Goal: Obtain resource: Obtain resource

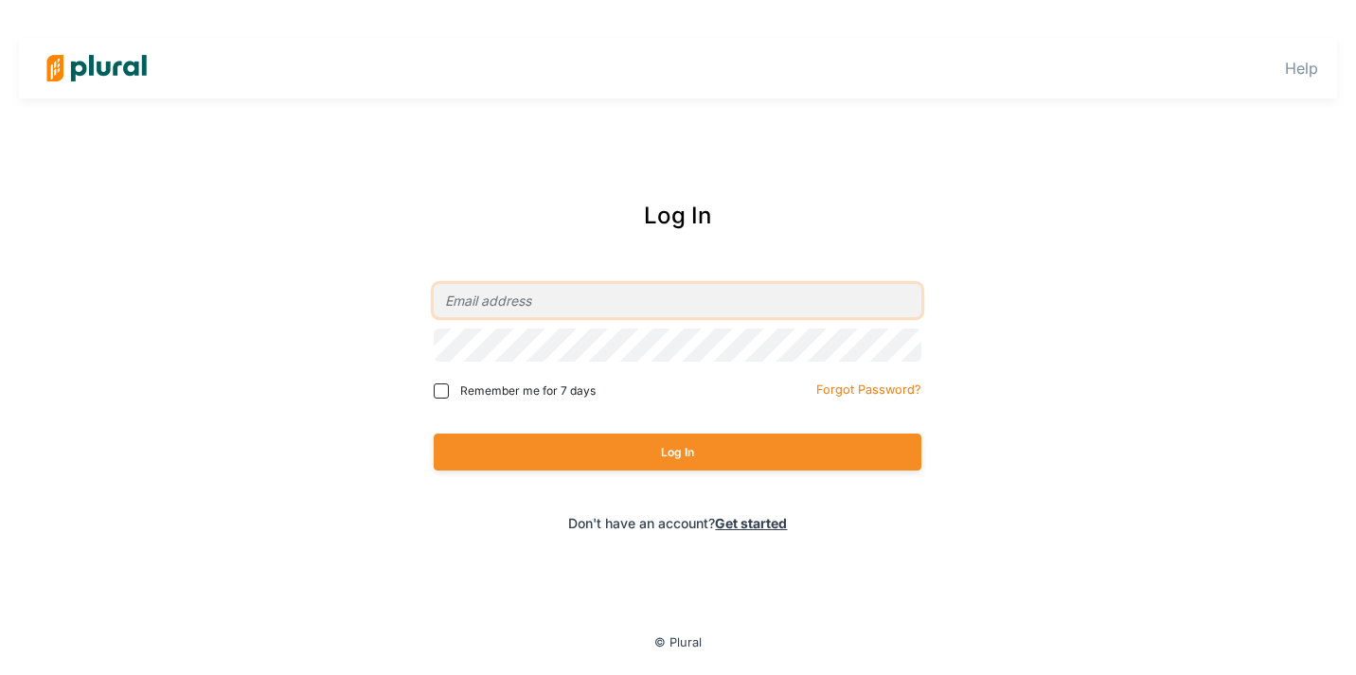
type input "[PERSON_NAME][EMAIL_ADDRESS][DOMAIN_NAME]"
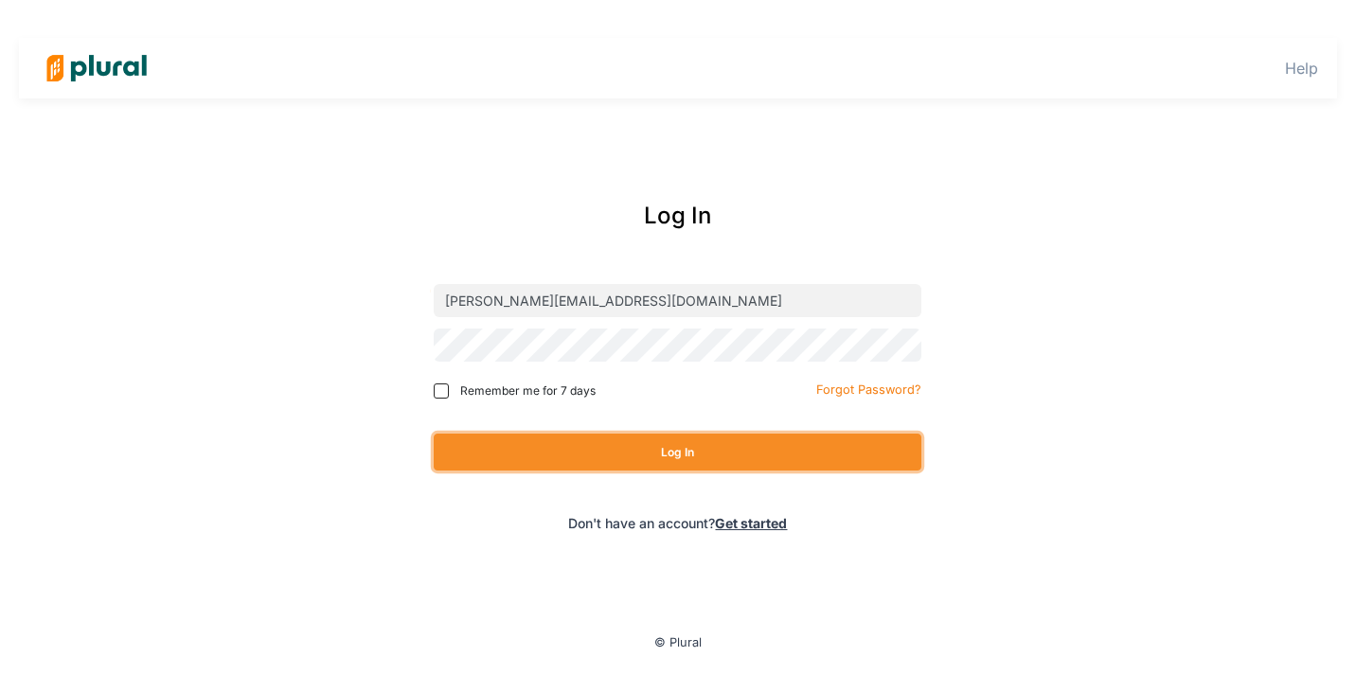
click at [612, 443] on button "Log In" at bounding box center [678, 452] width 488 height 37
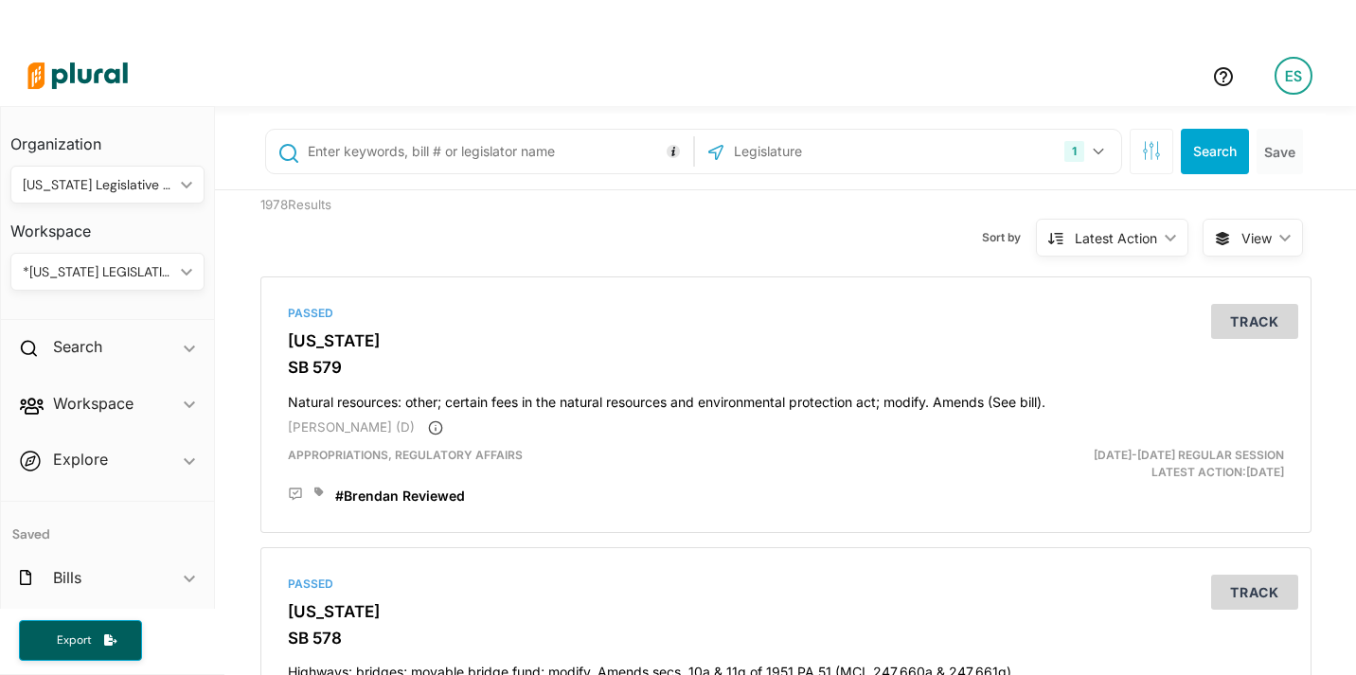
click at [156, 273] on div "*[US_STATE] LEGISLATIVE CONSULTANTS" at bounding box center [98, 272] width 151 height 20
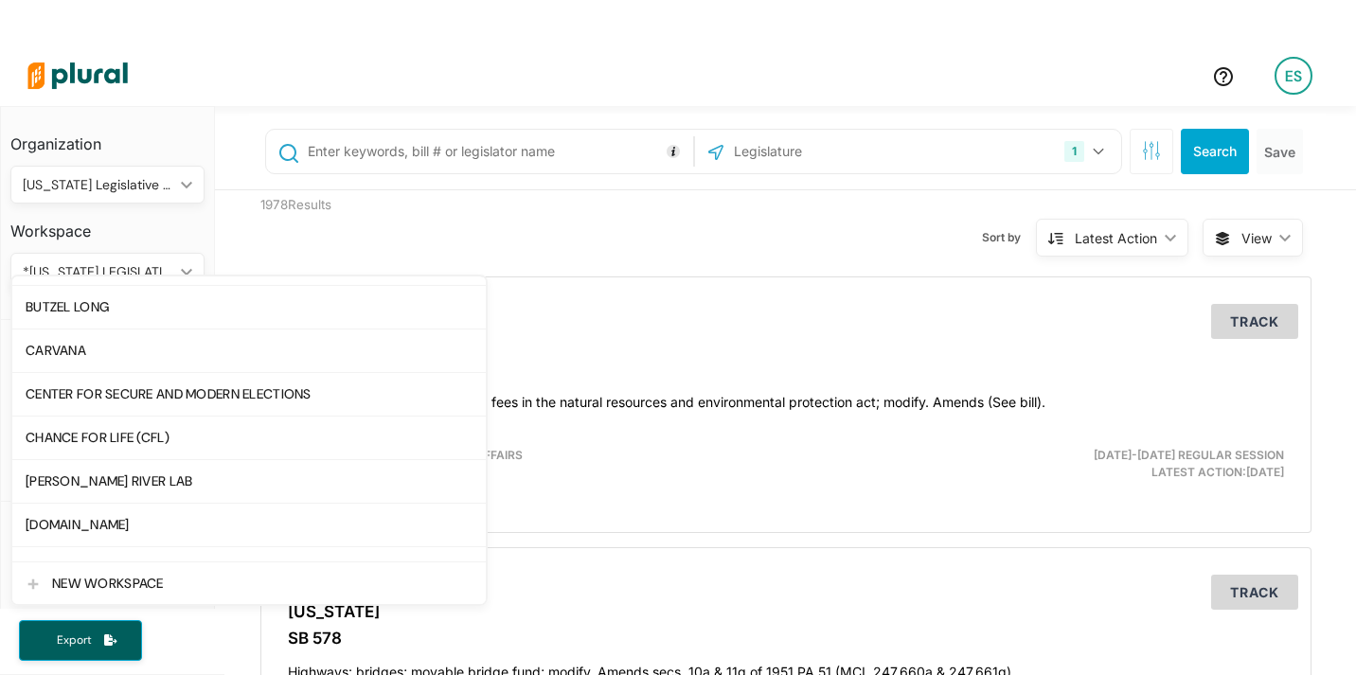
scroll to position [356, 0]
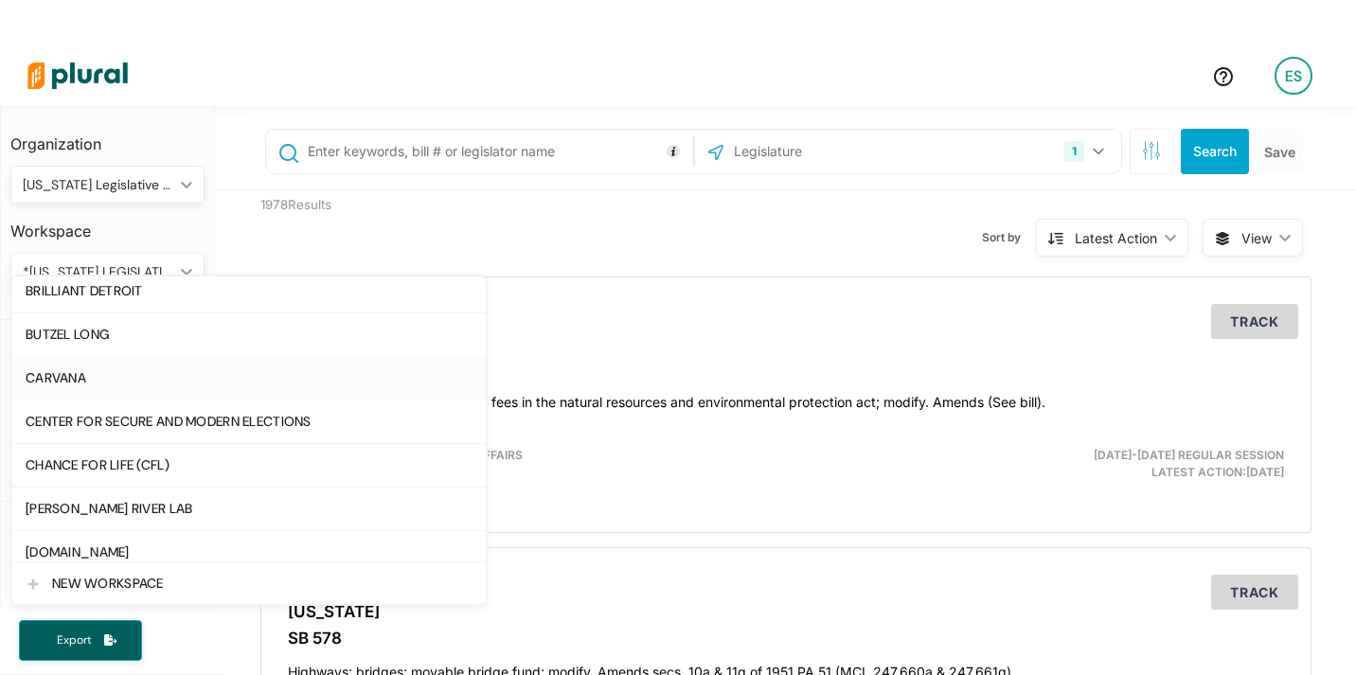
click at [92, 386] on link "CARVANA" at bounding box center [249, 378] width 474 height 44
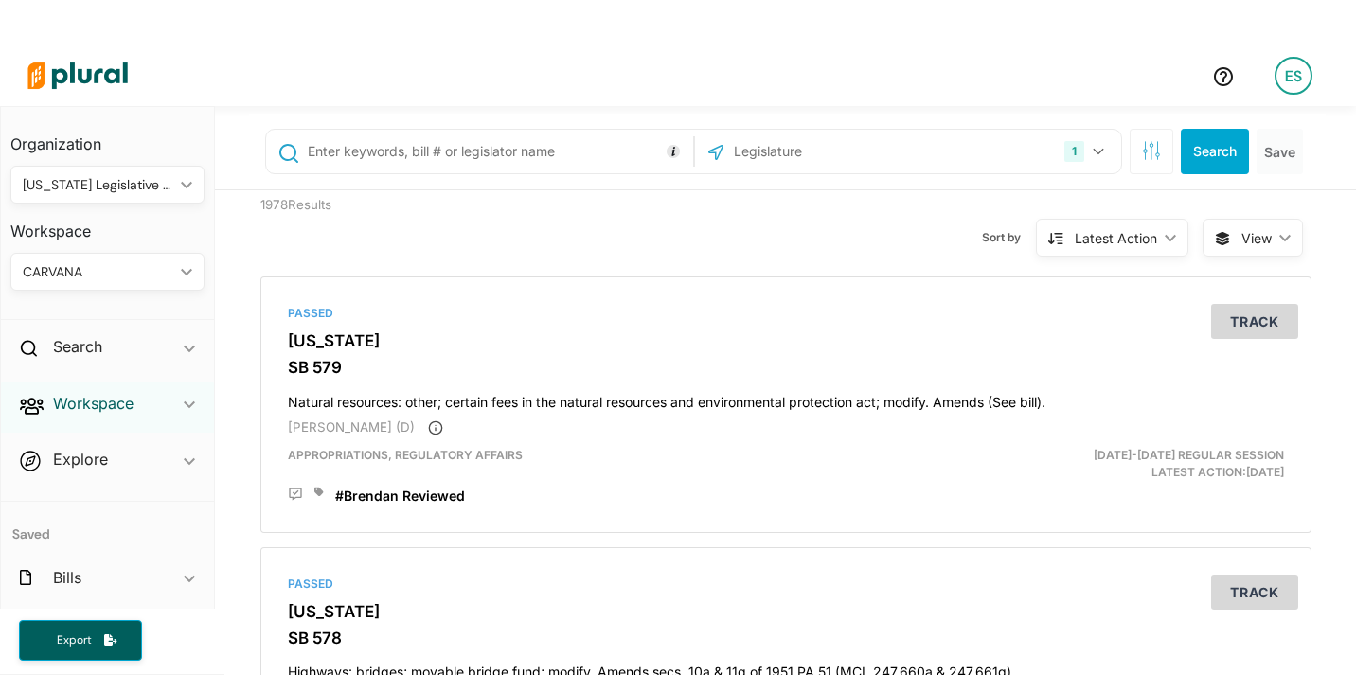
scroll to position [67, 0]
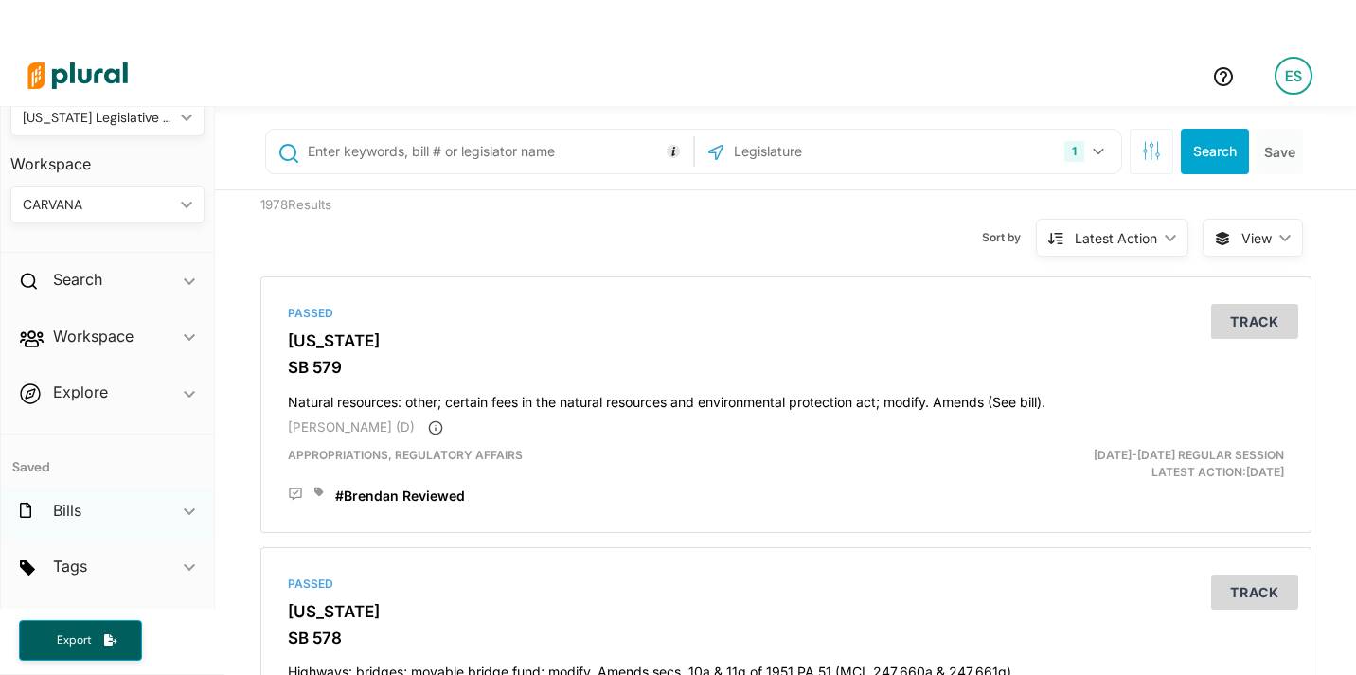
click at [81, 503] on div "Bills ic_keyboard_arrow_down" at bounding box center [107, 514] width 213 height 51
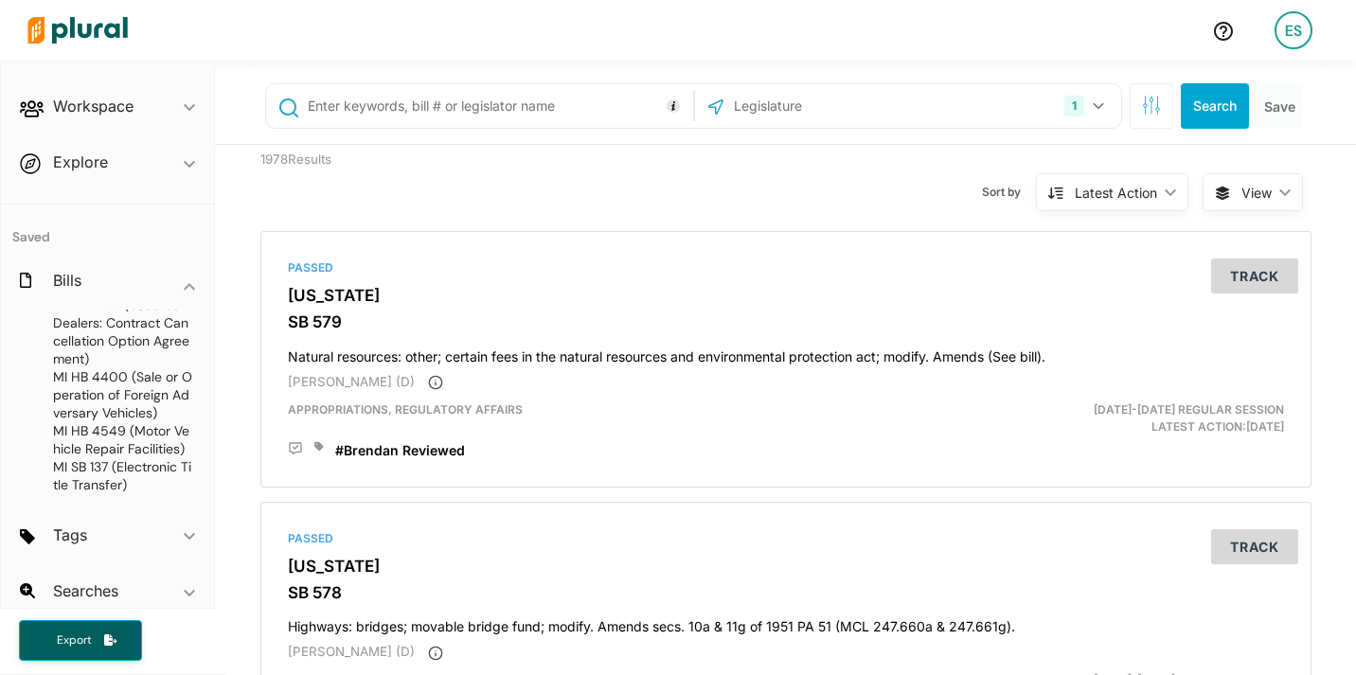
scroll to position [242, 0]
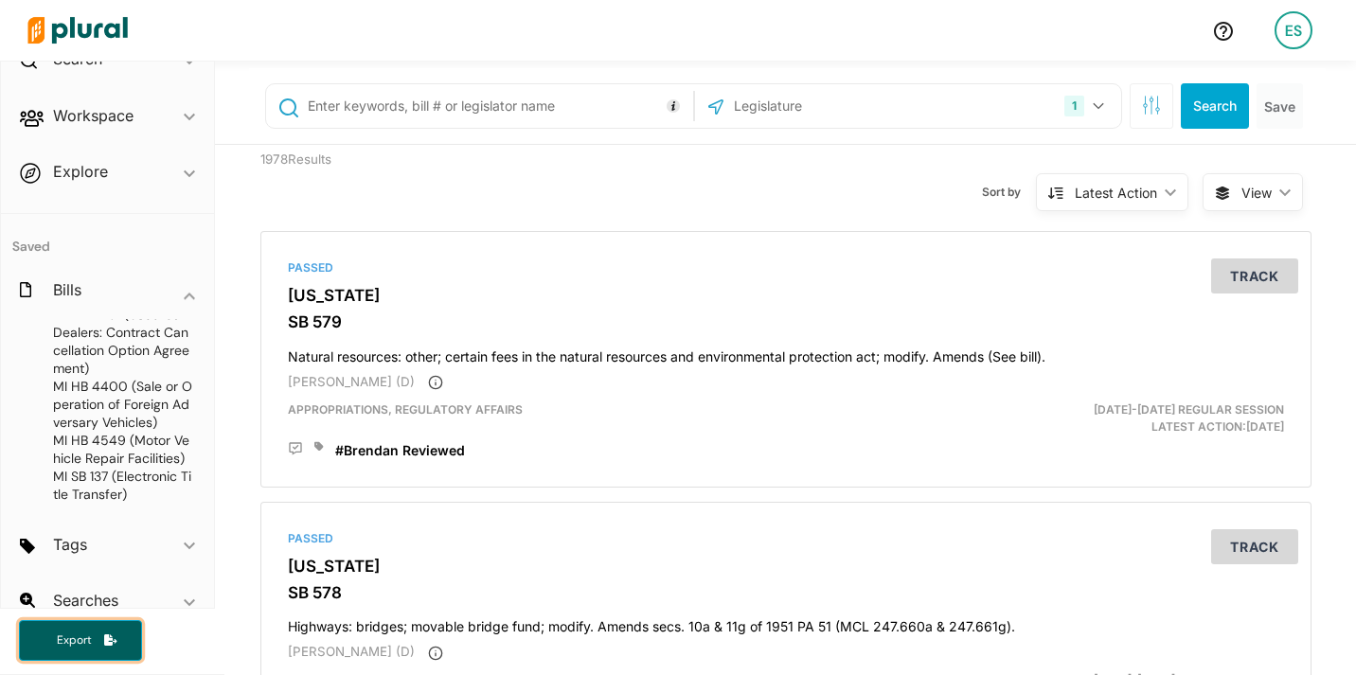
click at [108, 648] on span "button" at bounding box center [110, 641] width 13 height 16
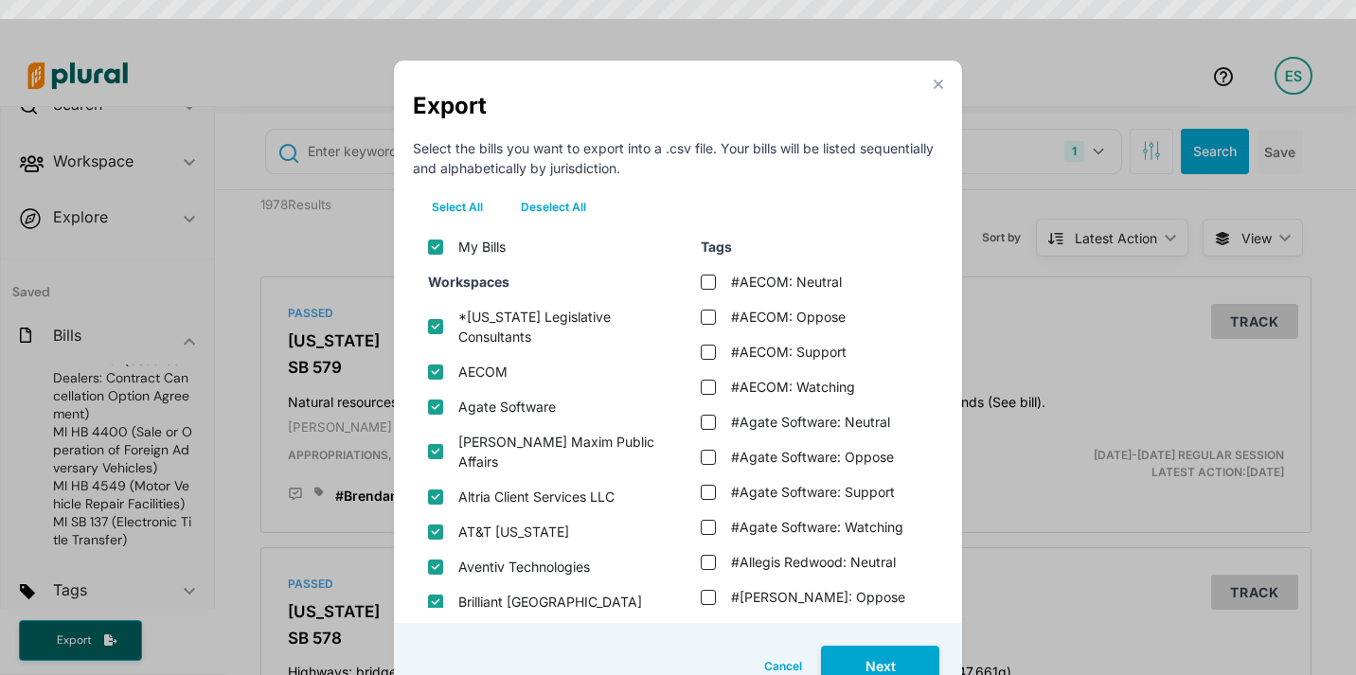
scroll to position [35, 0]
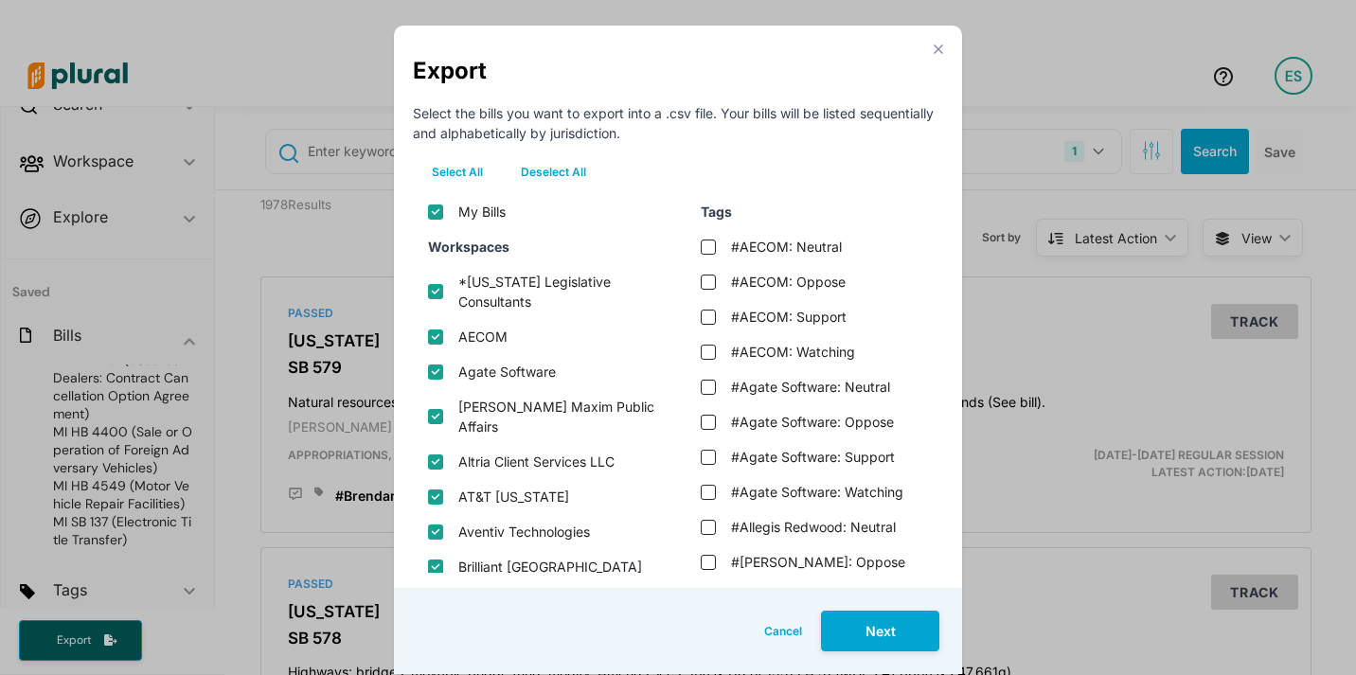
click at [537, 170] on button "Deselect All" at bounding box center [553, 172] width 103 height 28
checkbox input "false"
checkbox consultants "false"
checkbox input "false"
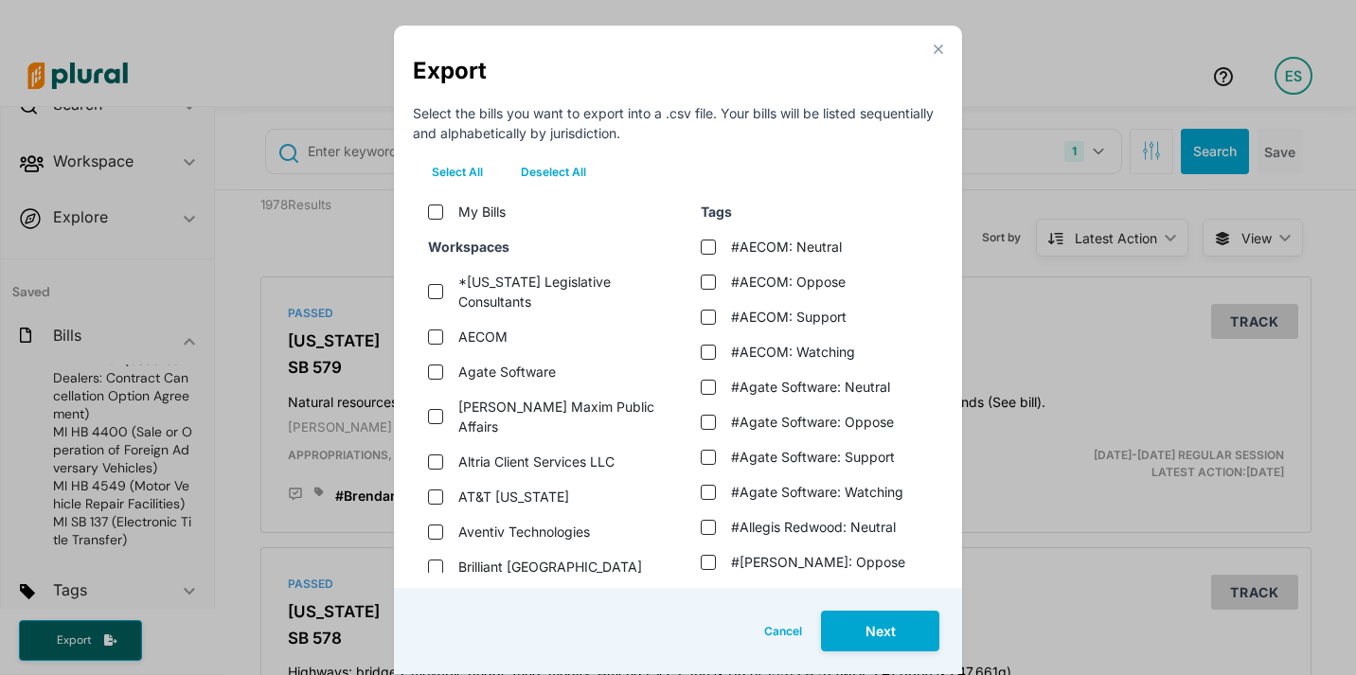
checkbox affairs "false"
checkbox llc "false"
checkbox input "false"
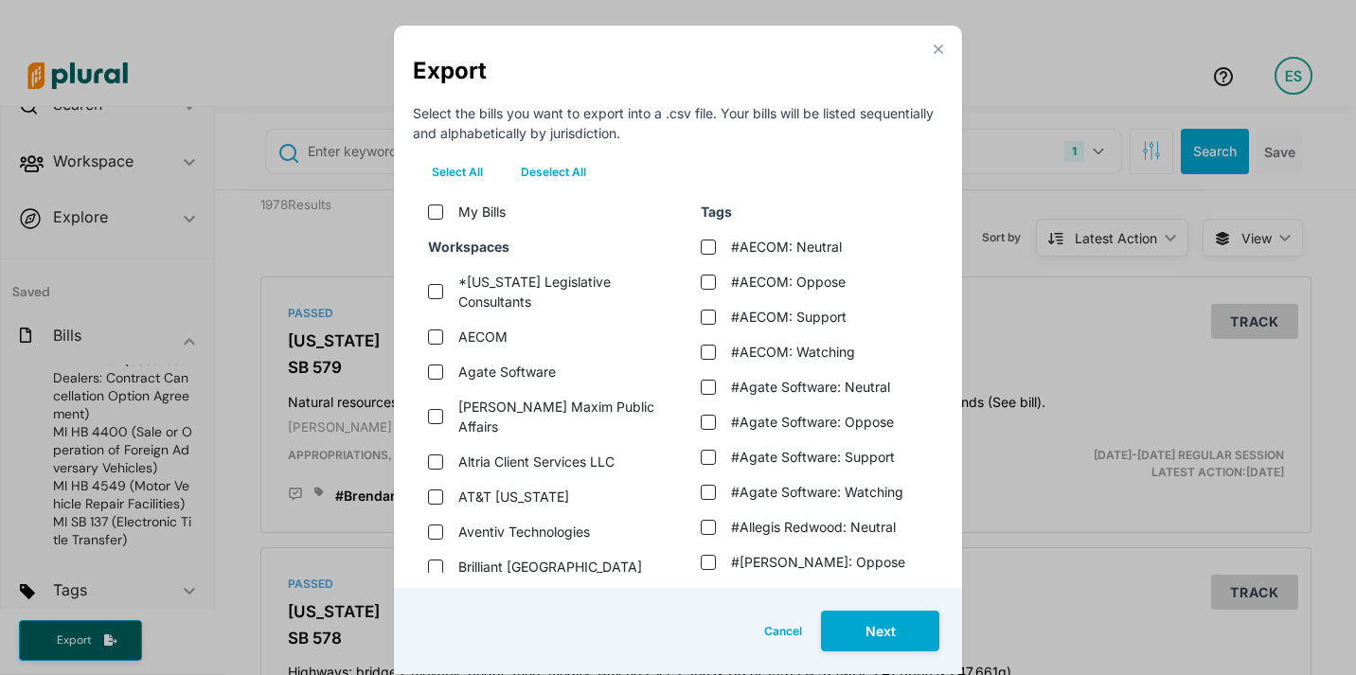
checkbox input "false"
checkbox elections "false"
checkbox \(cfl\) "false"
checkbox lab "false"
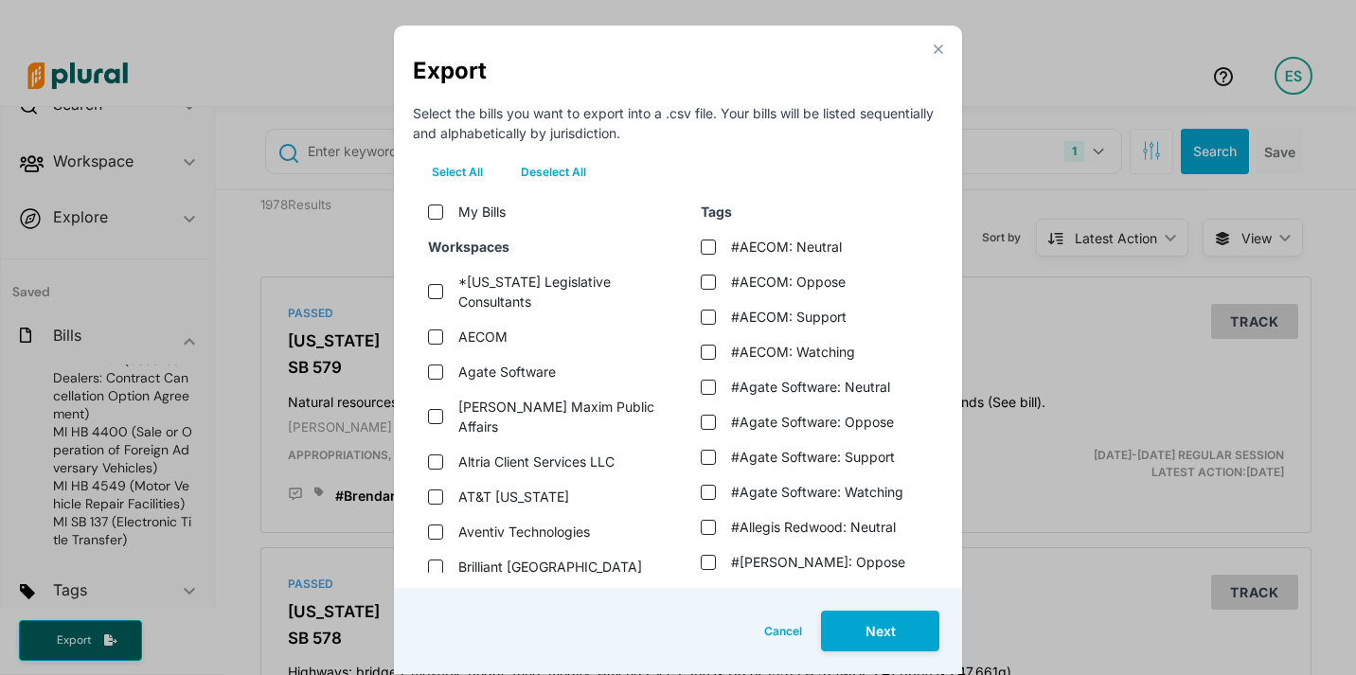
checkbox input "false"
checkbox \(conrail\) "false"
checkbox input "false"
checkbox \(dcfc\) "false"
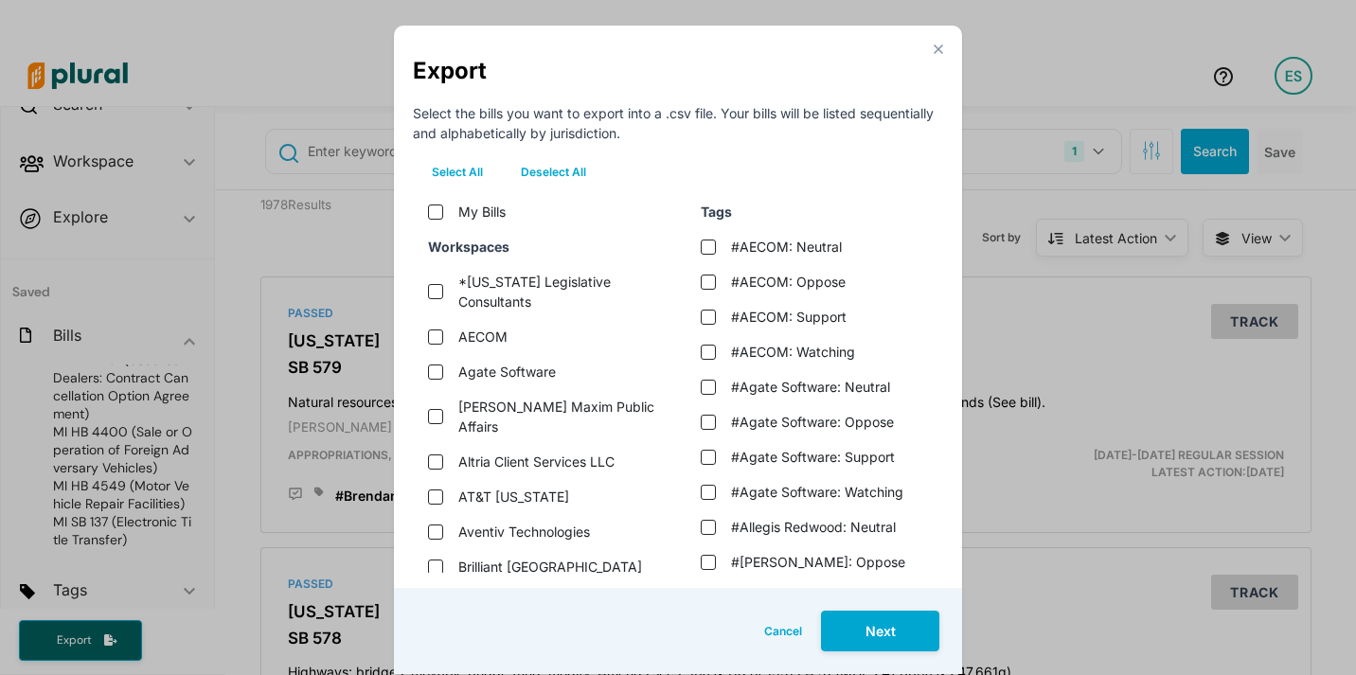
checkbox partnership "false"
checkbox input "false"
checkbox \(discus\) "false"
checkbox alliance "false"
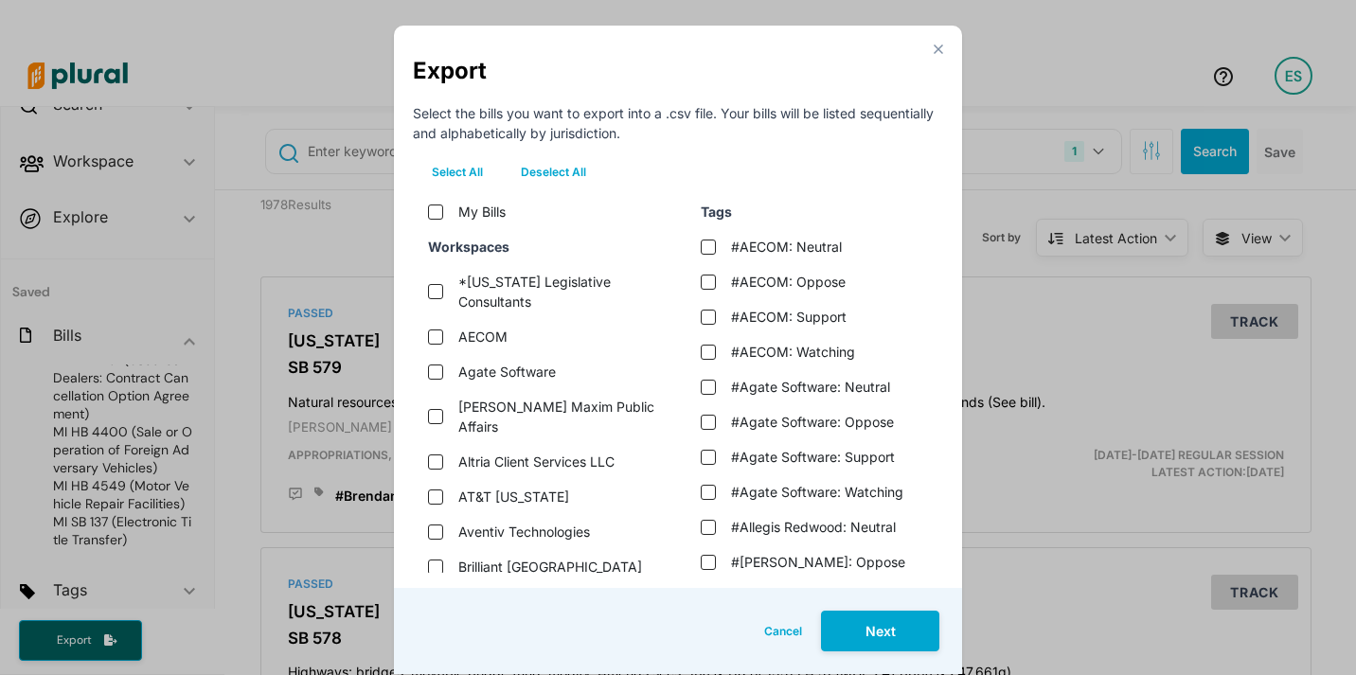
checkbox bradstreet "false"
checkbox input "false"
checkbox management "false"
checkbox association "false"
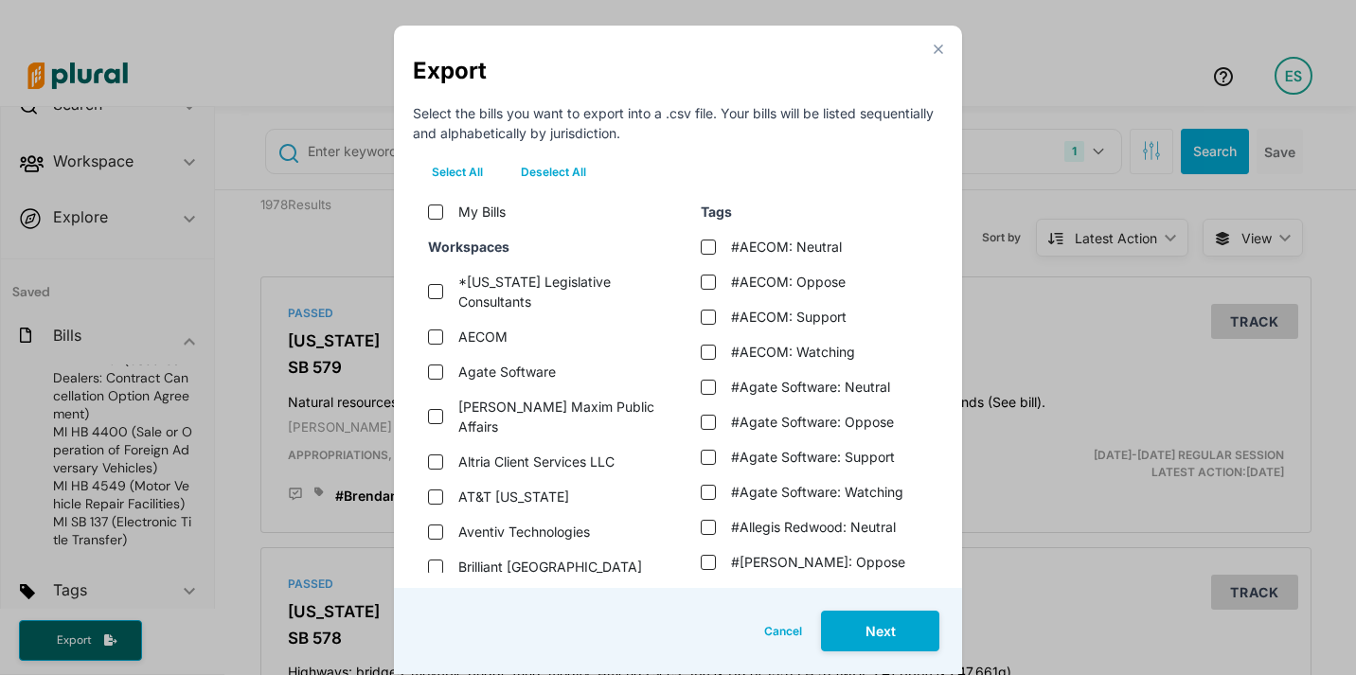
checkbox bank "false"
checkbox input "false"
checkbox michigan "false"
checkbox detroit "false"
checkbox input "false"
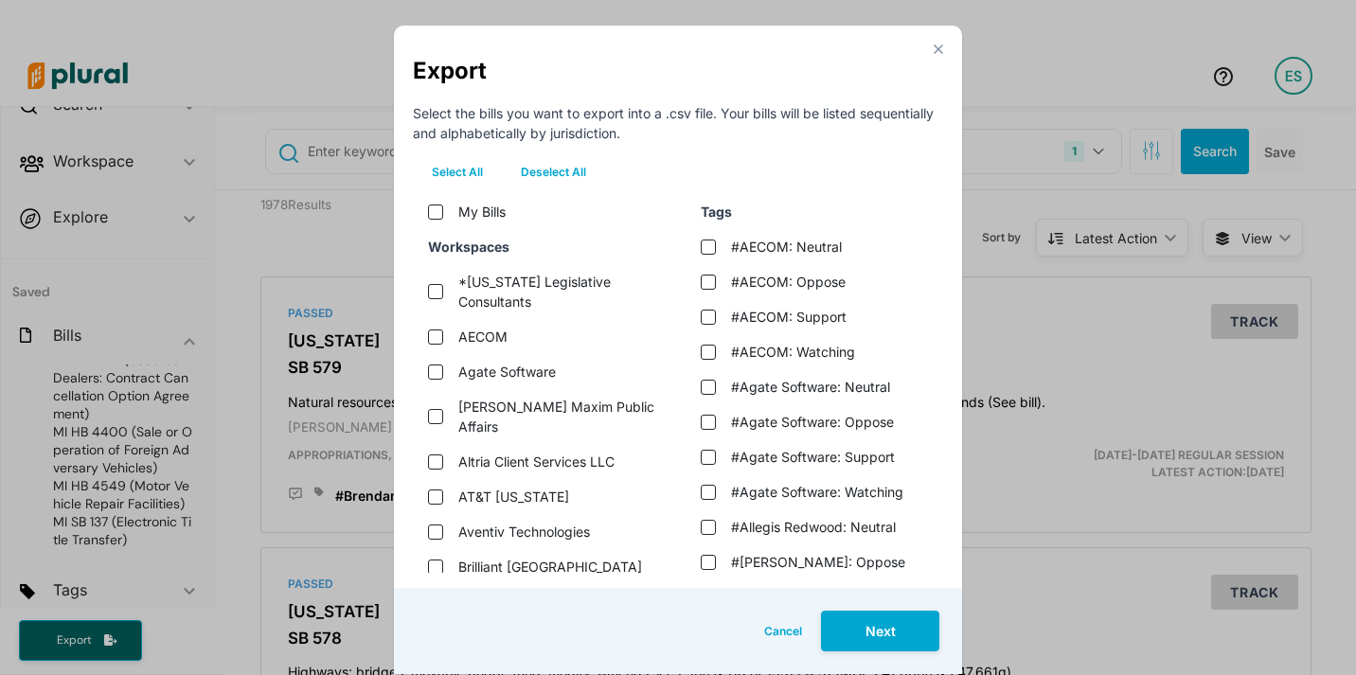
checkbox input "false"
checkbox initiative "false"
checkbox input "false"
checkbox inc\ "false"
checkbox input "false"
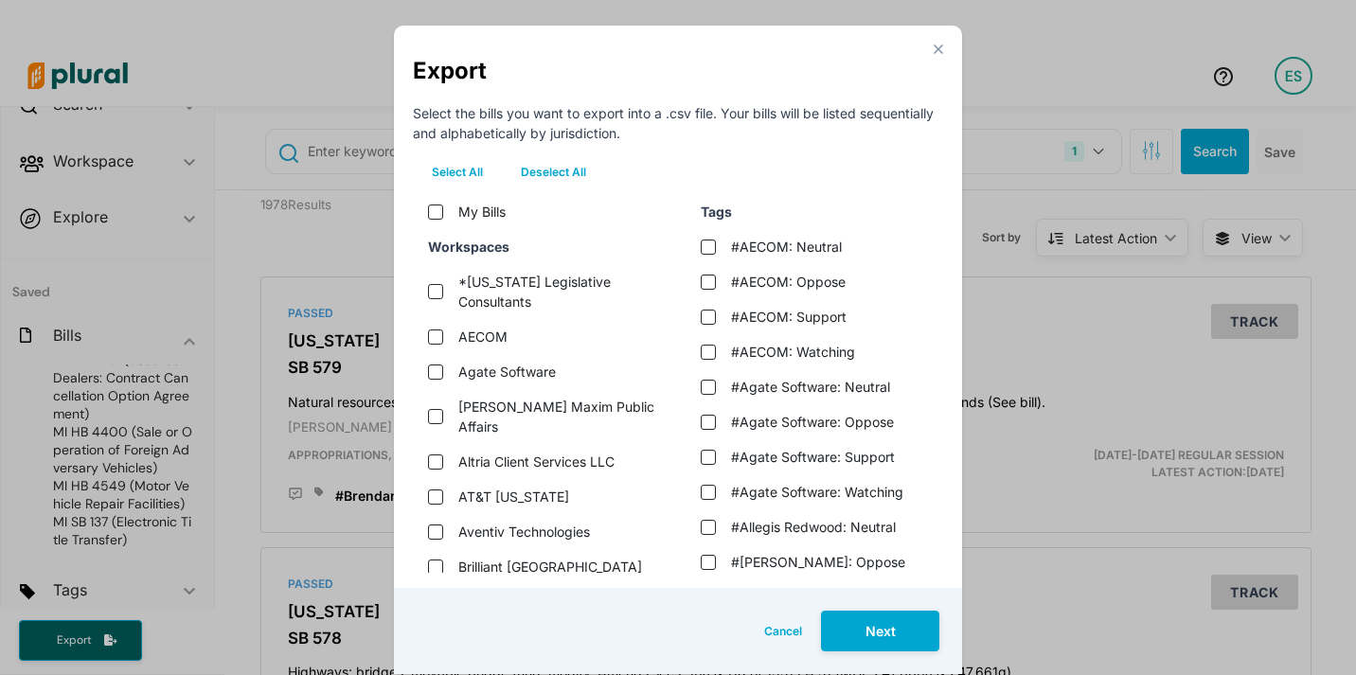
checkbox input "false"
checkbox services "false"
checkbox input "false"
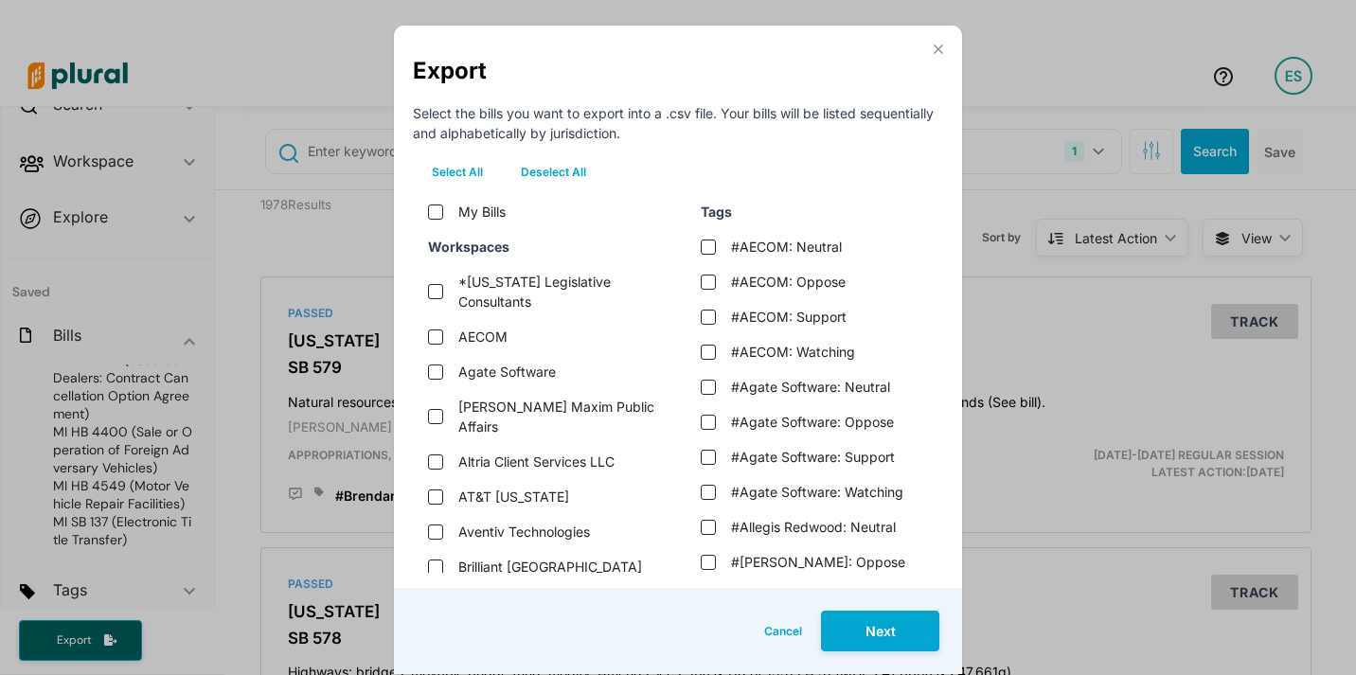
checkbox input "false"
checkbox \(macvb\) "false"
checkbox \(mibev\) "false"
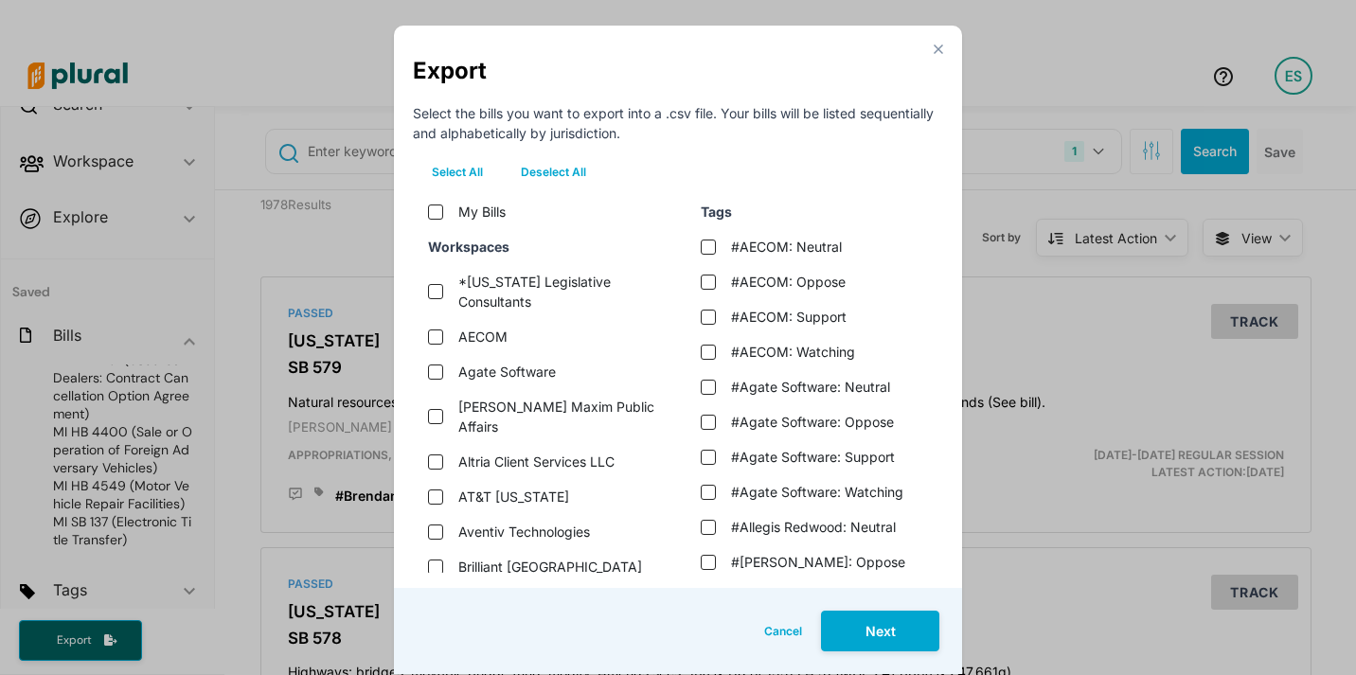
checkbox \(mcca\) "false"
checkbox \(mihin\) "false"
checkbox \(mja\) "false"
checkbox \(mlta\) "false"
checkbox voters "false"
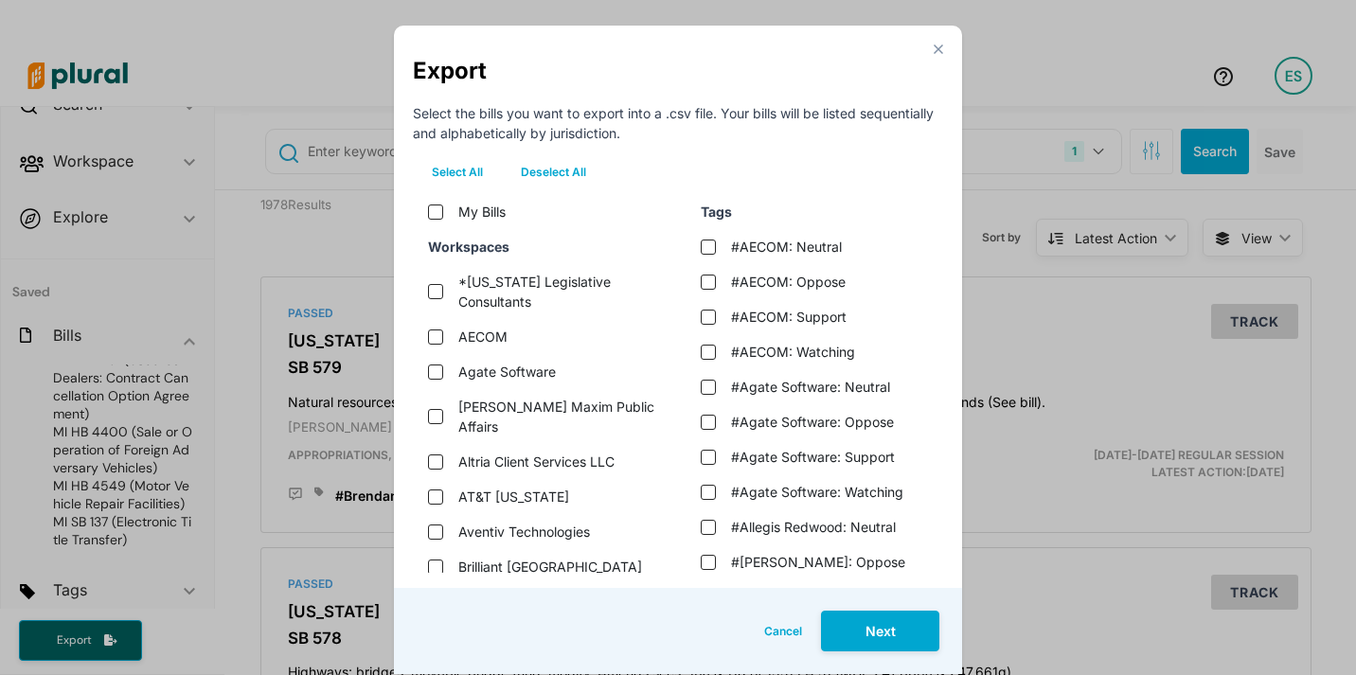
checkbox \(miseps\) "false"
checkbox \(msa\) "false"
checkbox association "false"
checkbox \(mers\) "false"
checkbox llc "false"
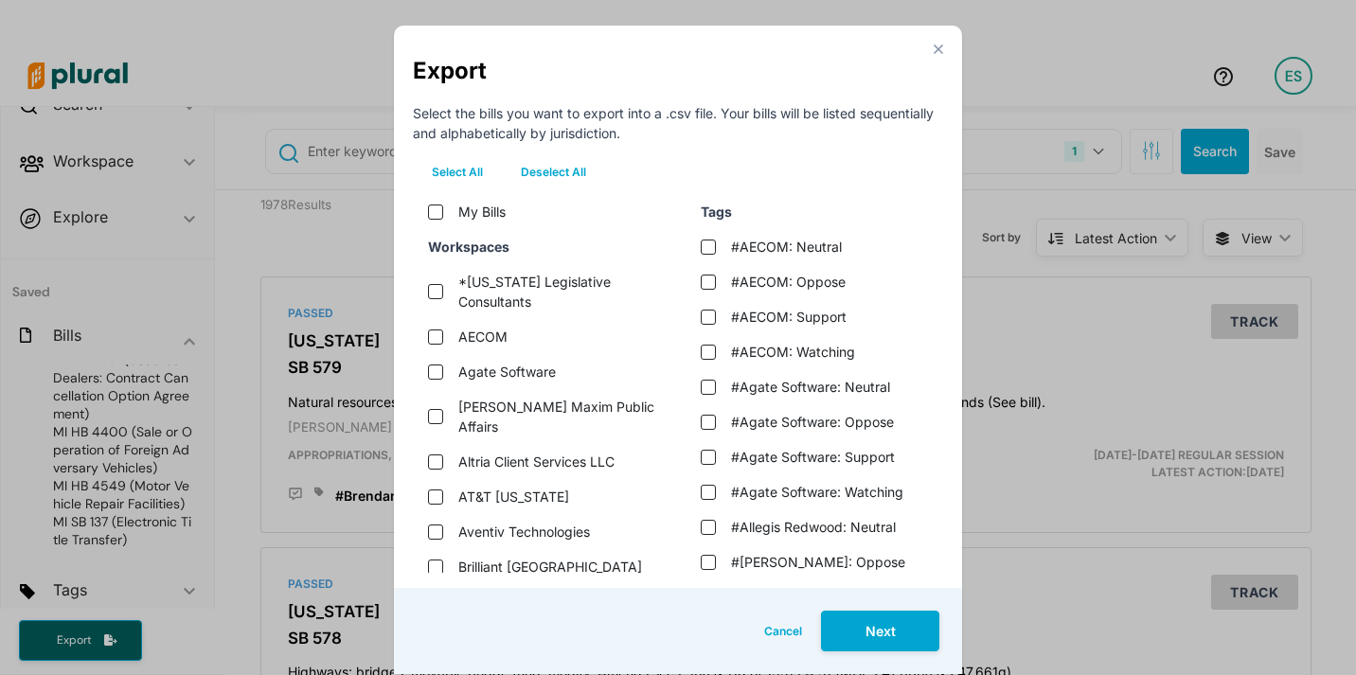
checkbox input "false"
checkbox university "false"
checkbox network "false"
checkbox office "false"
checkbox commission "false"
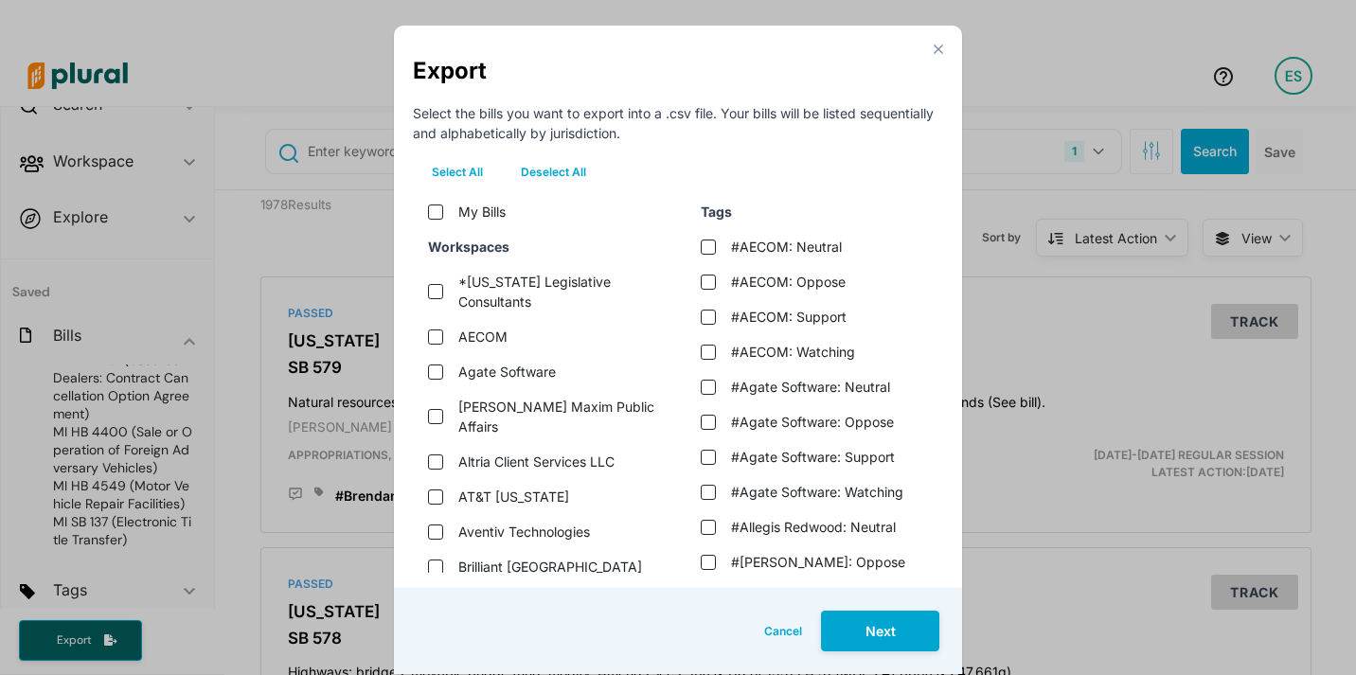
checkbox \(poam\) "false"
checkbox \(pgmi\) "false"
checkbox input "false"
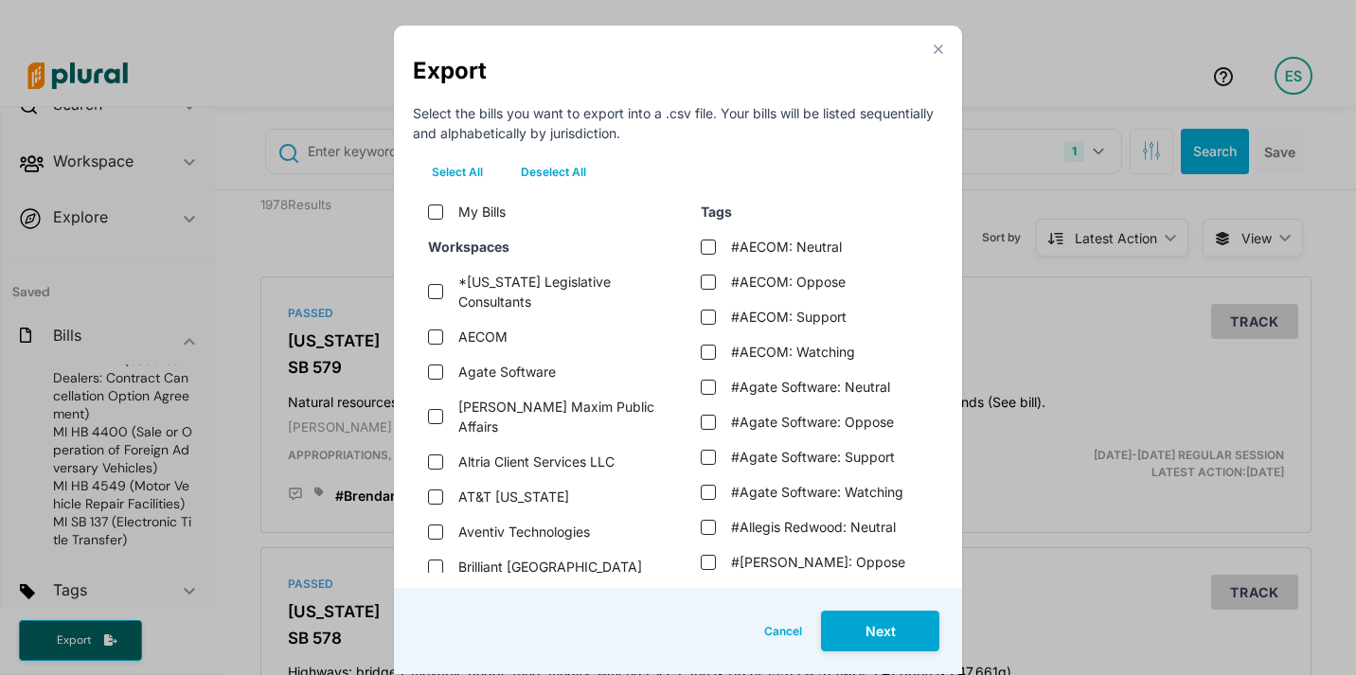
checkbox input "false"
checkbox \(seia\) "false"
checkbox services "false"
checkbox input "false"
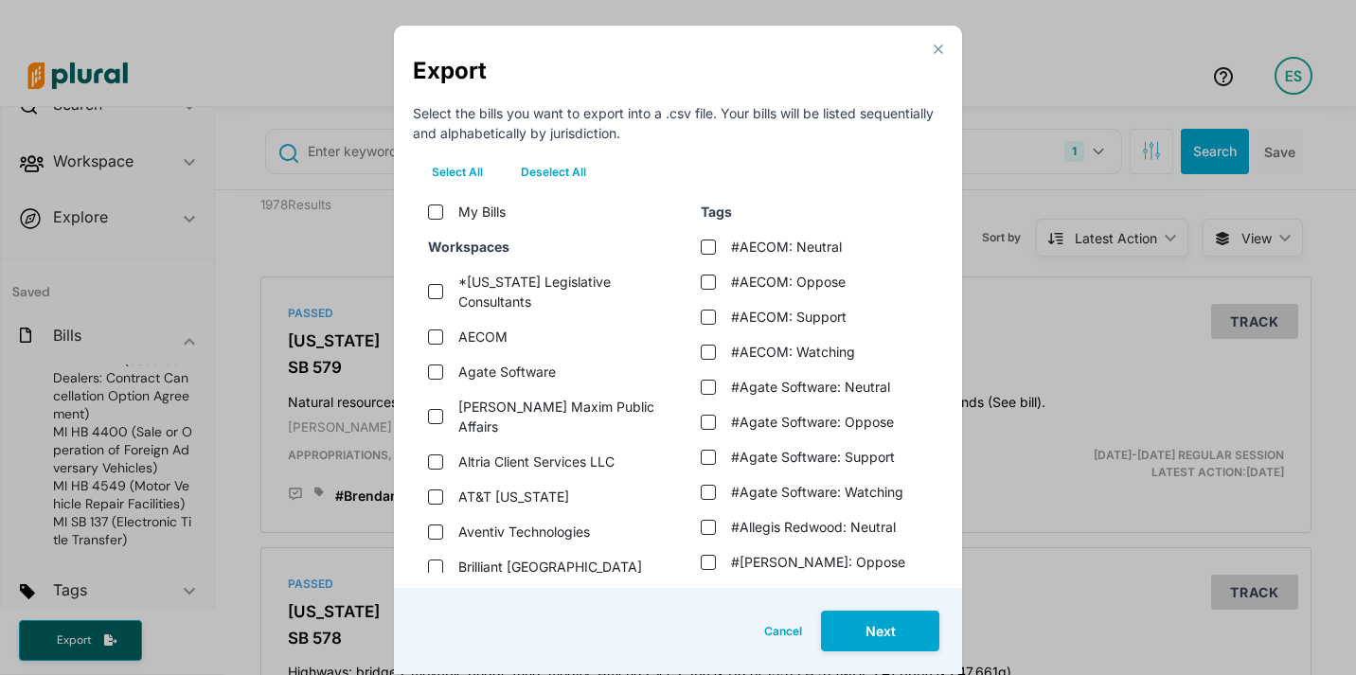
checkbox input "false"
checkbox america "false"
checkbox input "false"
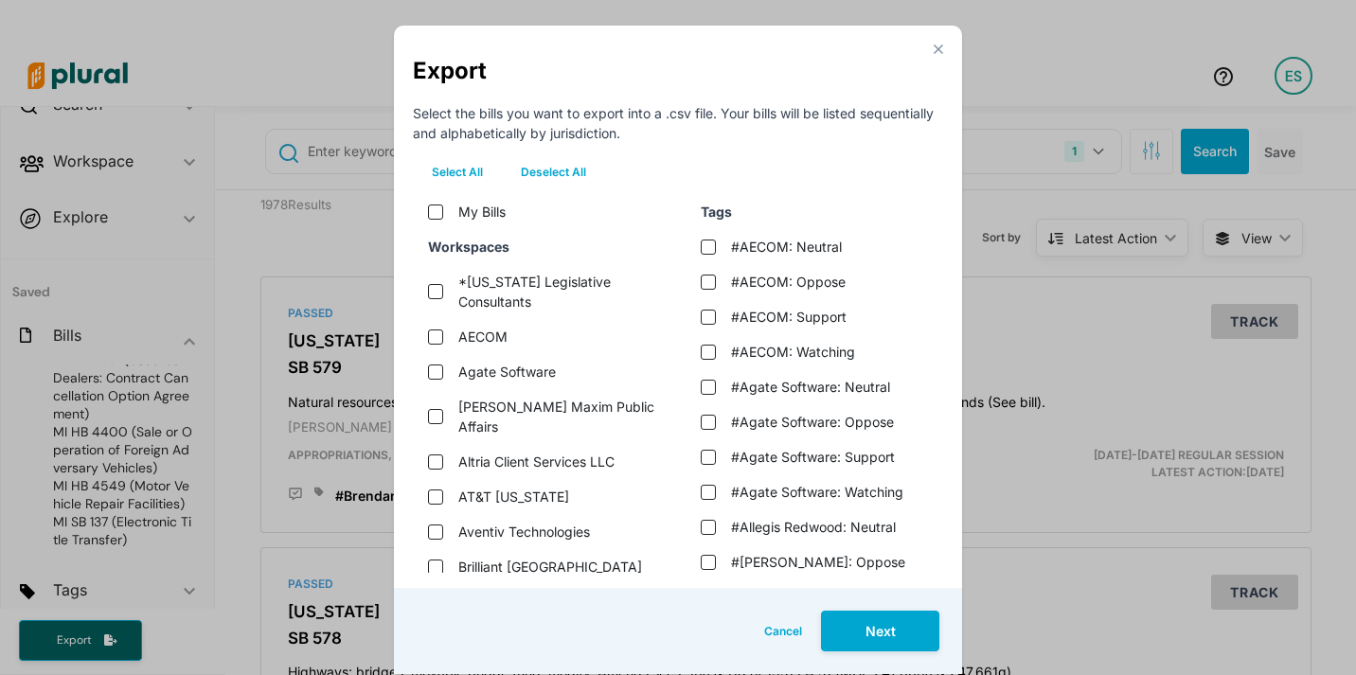
checkbox input "false"
checkbox tourism "false"
checkbox input "false"
checkbox \(uptra\) "false"
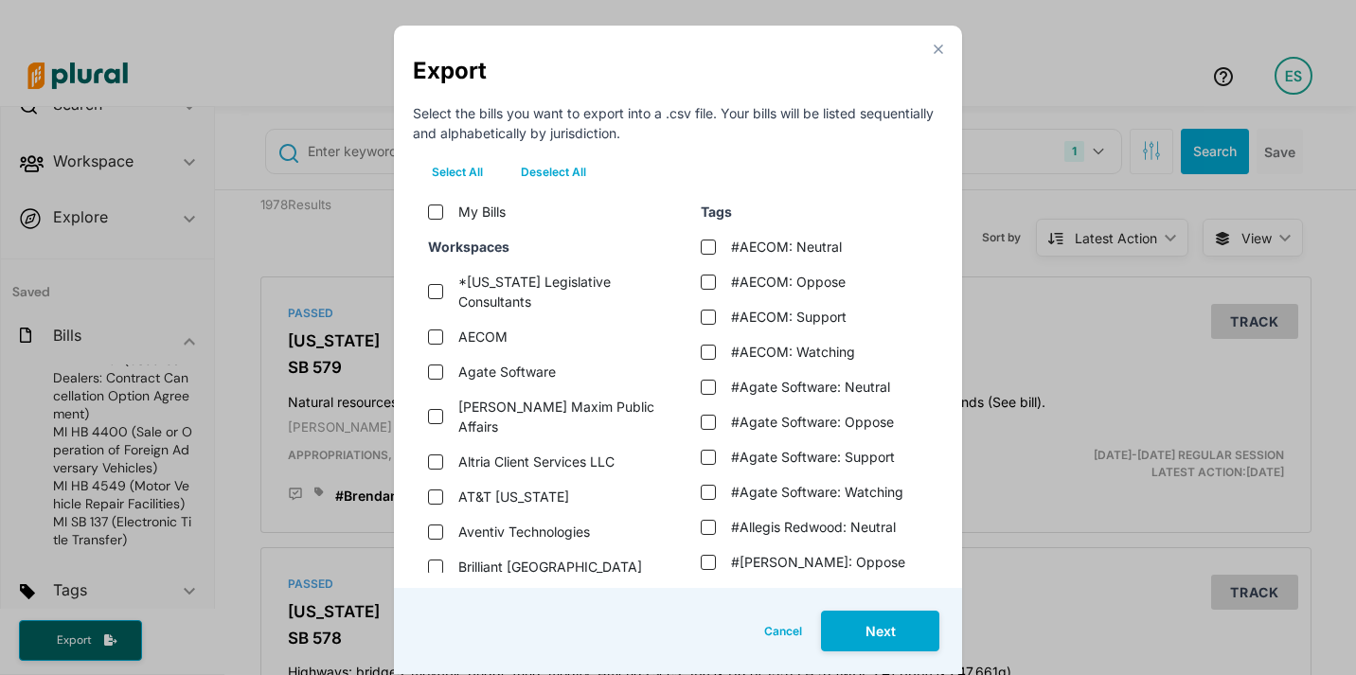
checkbox input "false"
checkbox inc\ "false"
checkbox input "false"
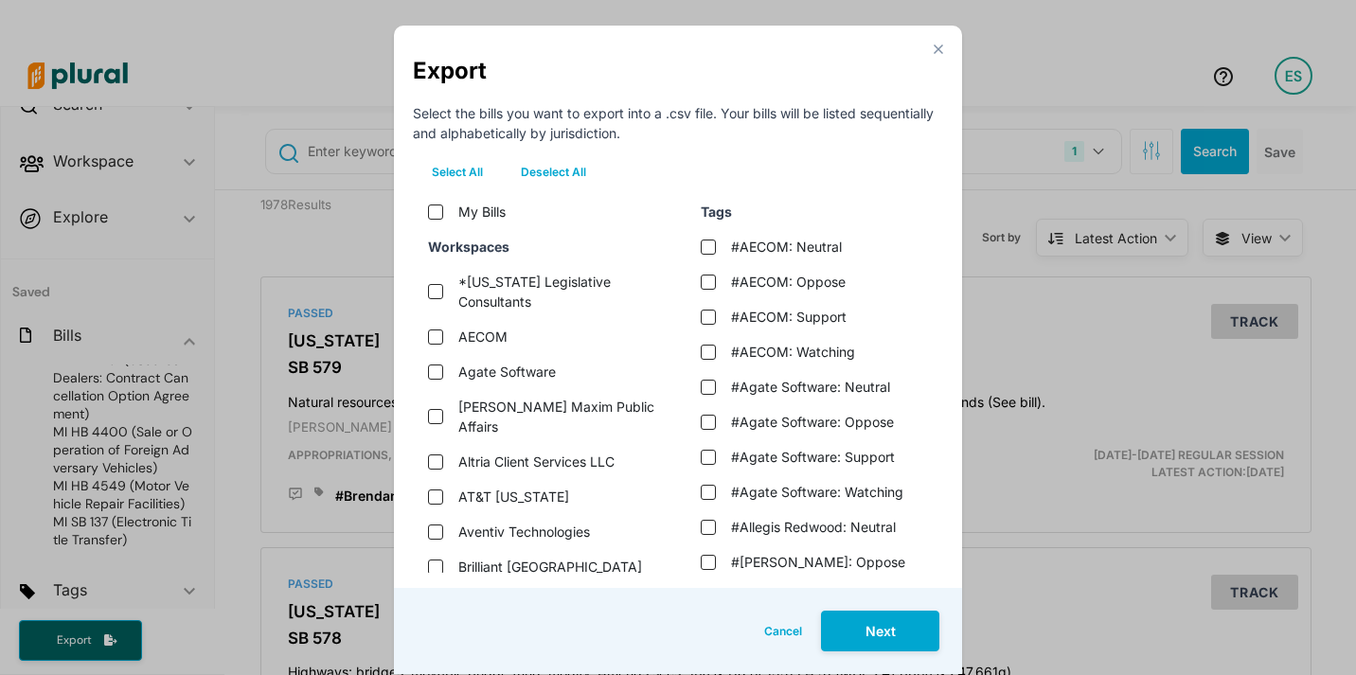
checkbox ymcas "false"
checkbox \(mbba\) "false"
checkbox \(icmec\) "false"
checkbox association "false"
checkbox tomorrow "false"
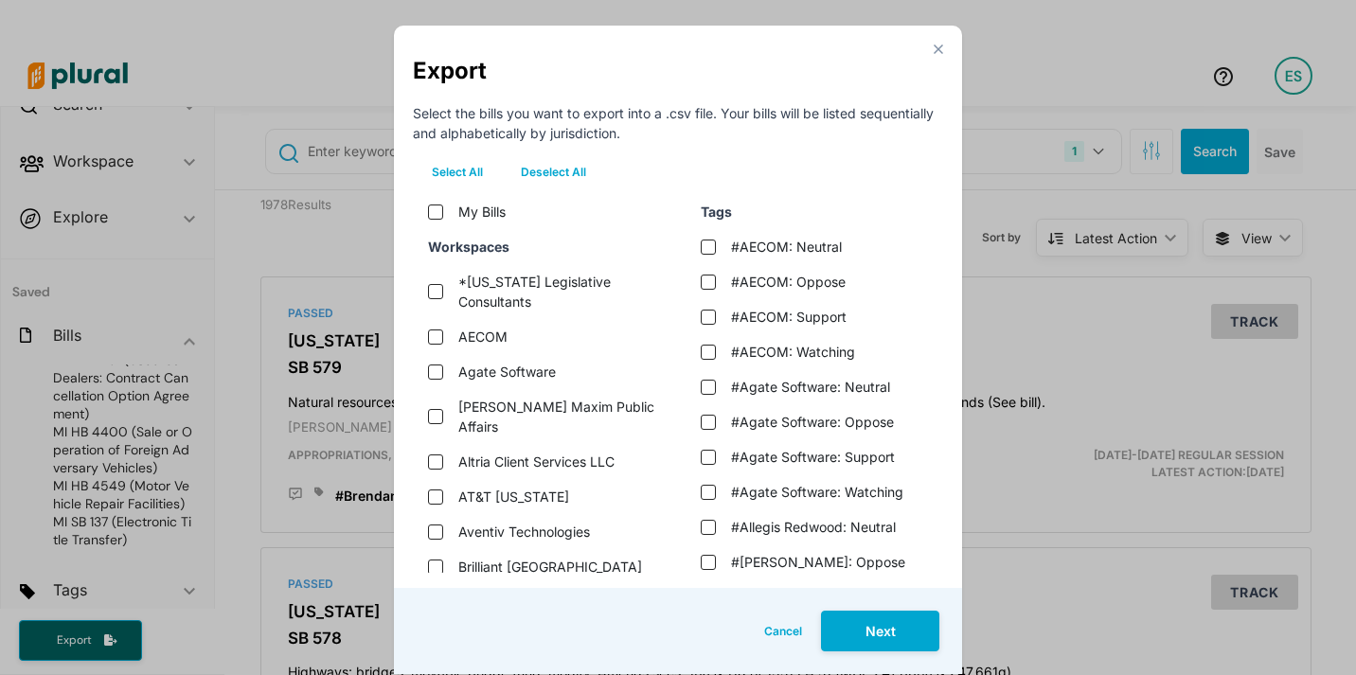
checkbox input "false"
checkbox network "false"
checkbox input "false"
checkbox advisors "false"
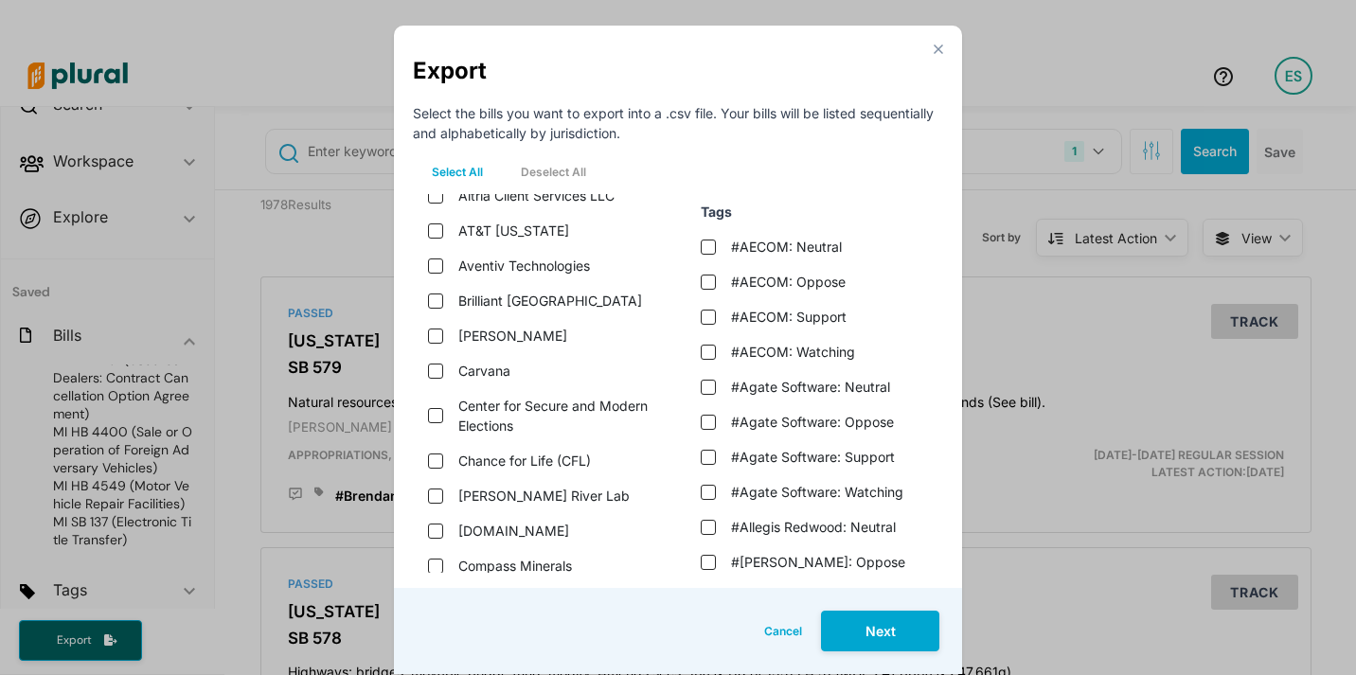
scroll to position [267, 0]
click at [433, 374] on input "Carvana" at bounding box center [435, 370] width 15 height 15
checkbox input "true"
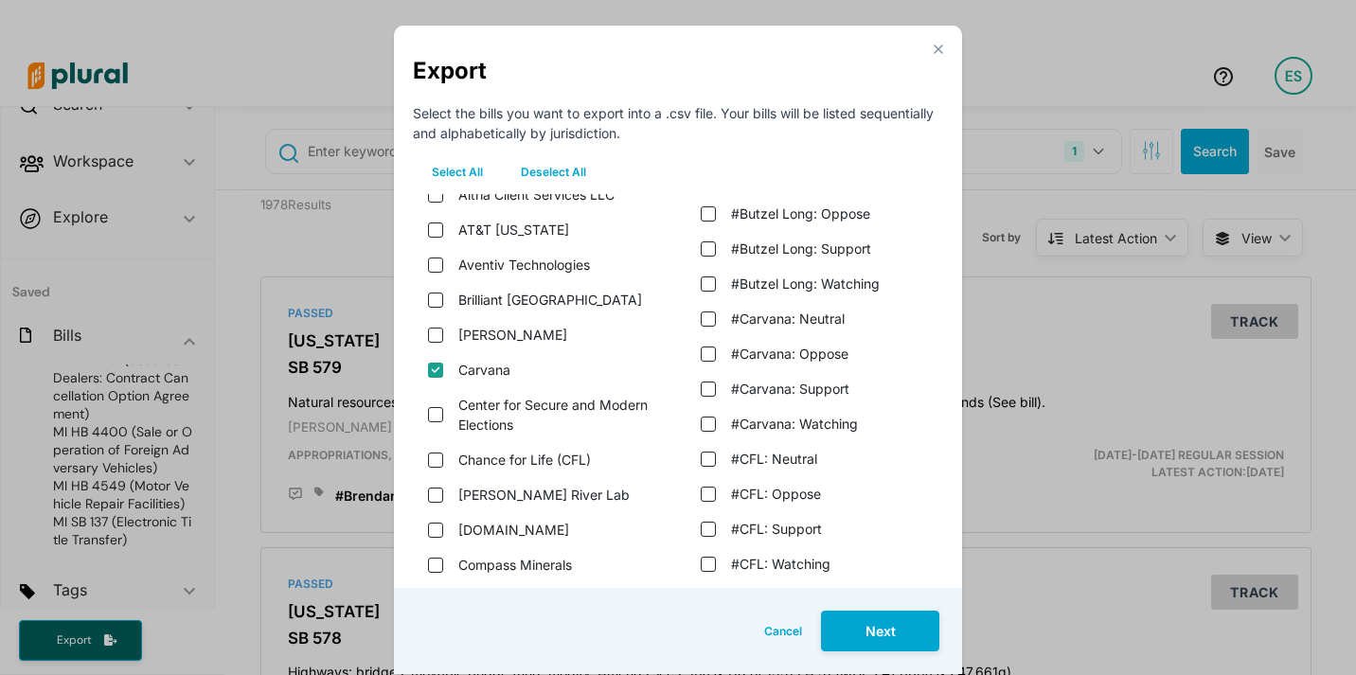
scroll to position [1379, 0]
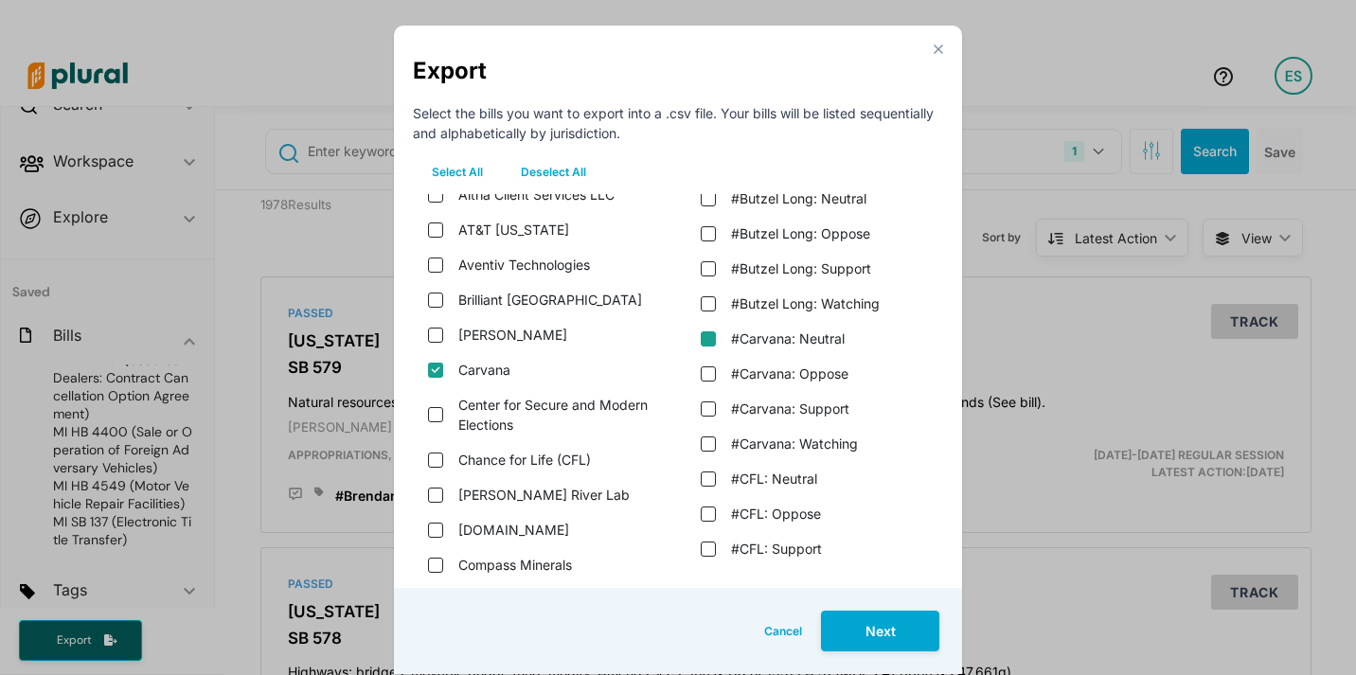
click at [712, 332] on input "#Carvana: Neutral" at bounding box center [708, 339] width 15 height 15
checkbox input "true"
click at [703, 367] on input "#Carvana: Oppose" at bounding box center [708, 374] width 15 height 15
checkbox input "true"
click at [704, 402] on input "#Carvana: Support" at bounding box center [708, 409] width 15 height 15
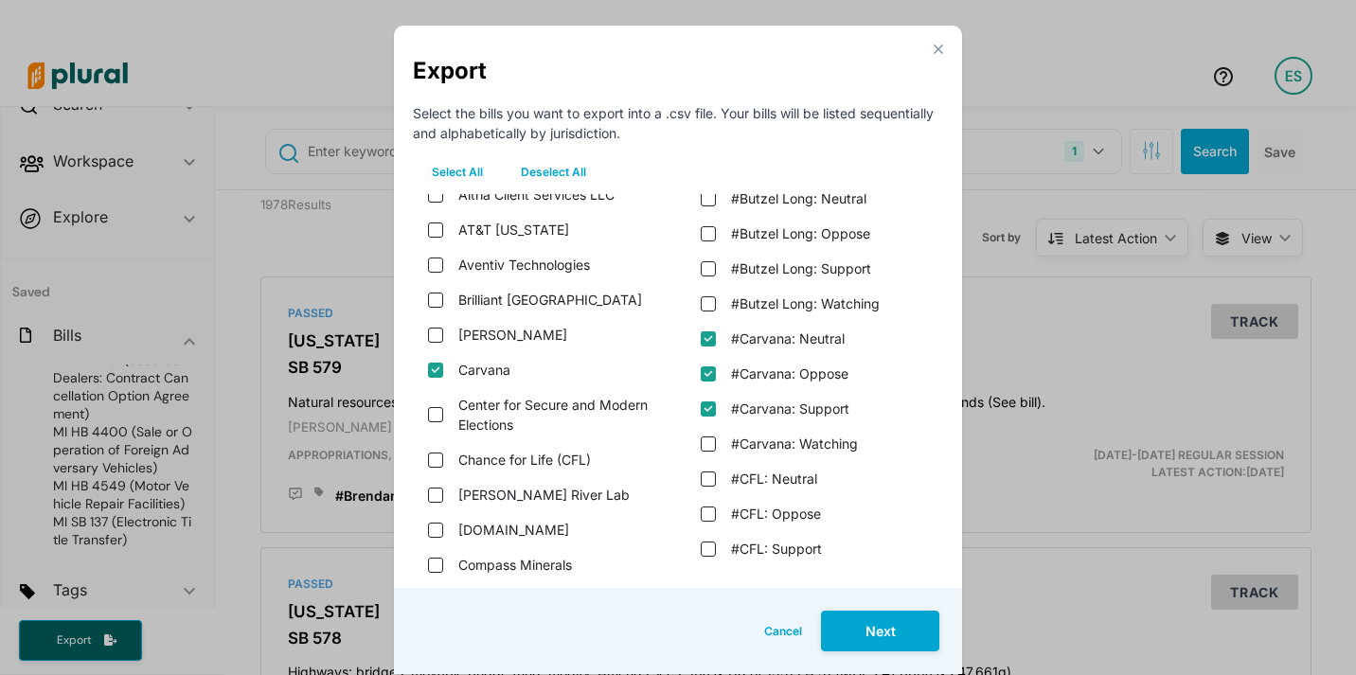
checkbox input "true"
click at [705, 437] on input "#Carvana: Watching" at bounding box center [708, 444] width 15 height 15
checkbox input "true"
click at [894, 636] on button "Next" at bounding box center [880, 631] width 118 height 41
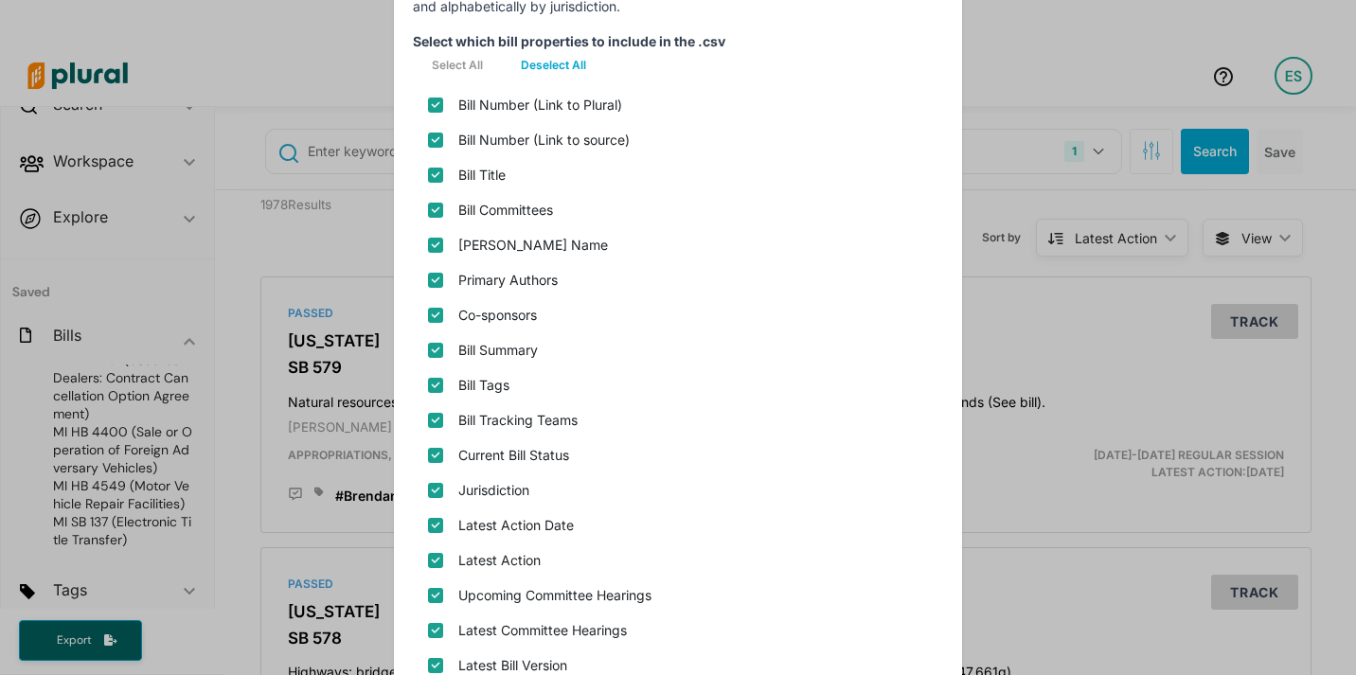
scroll to position [158, 0]
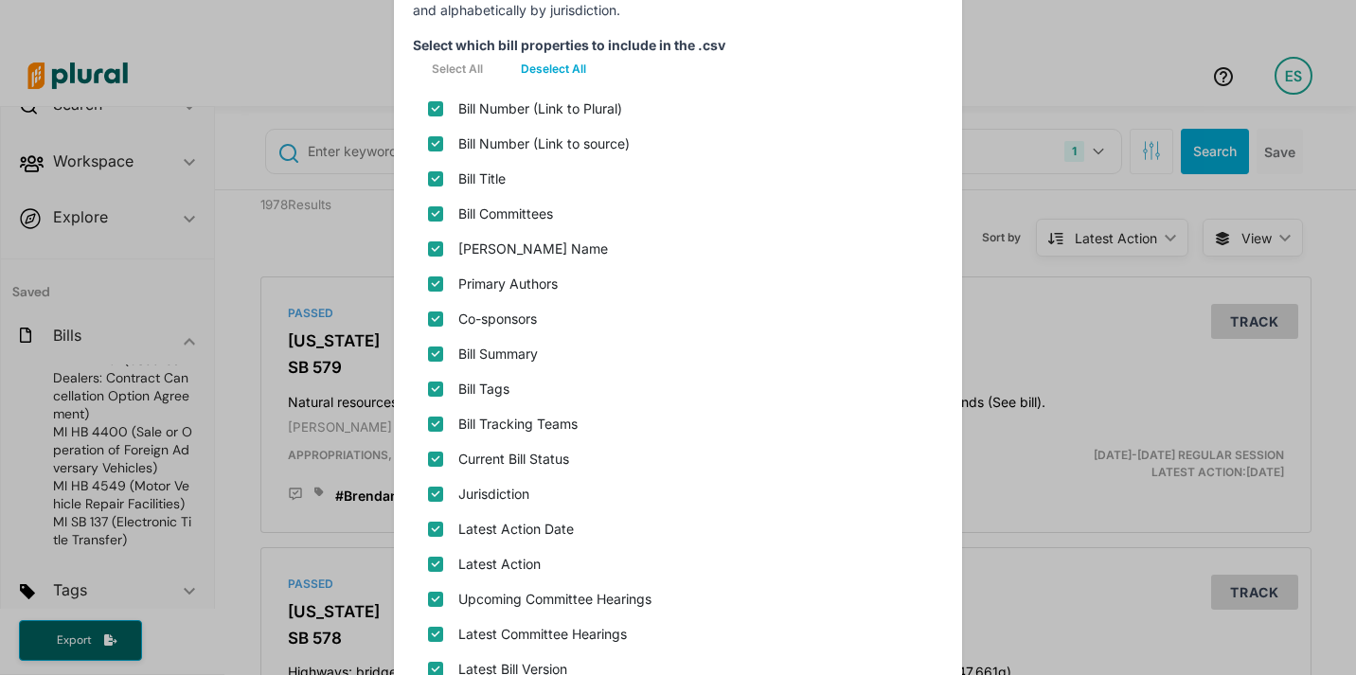
click at [434, 144] on source\) "Bill Number (Link to source)" at bounding box center [435, 143] width 15 height 15
checkbox source\) "false"
click at [572, 65] on button "Deselect All" at bounding box center [553, 69] width 103 height 28
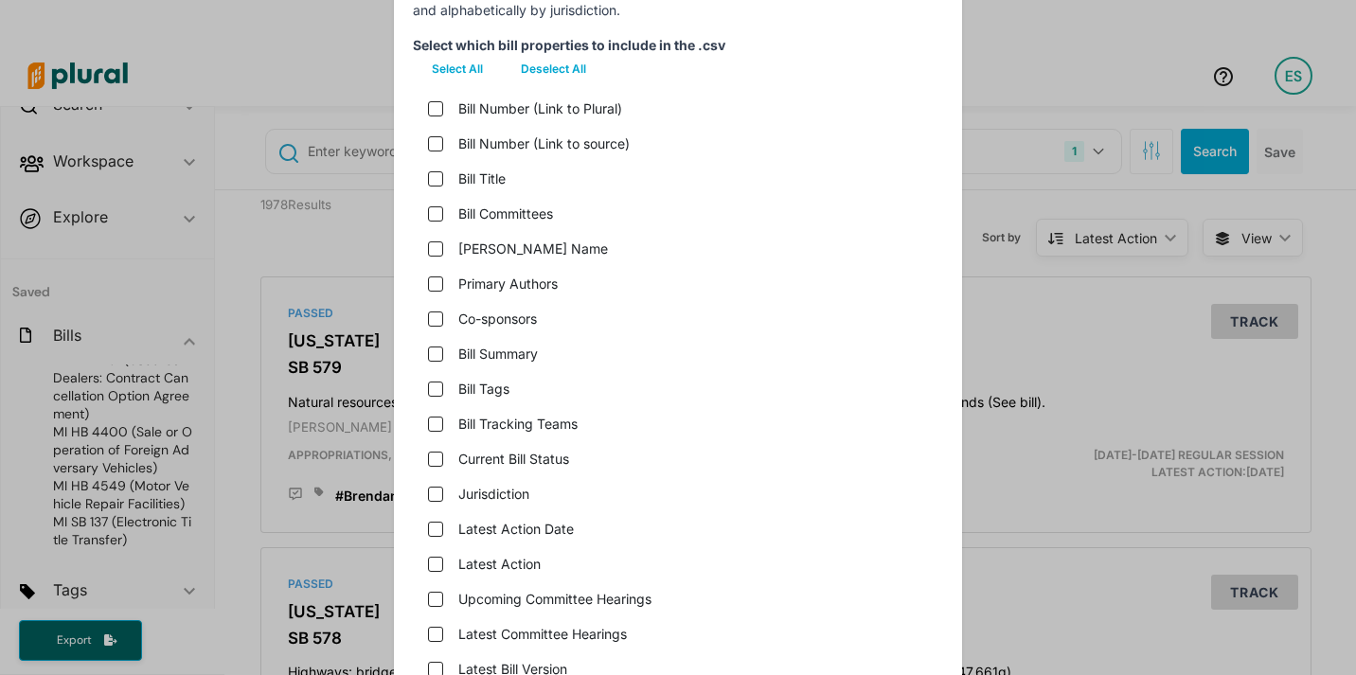
checkbox plural\) "false"
checkbox input "false"
checkbox name "false"
checkbox input "false"
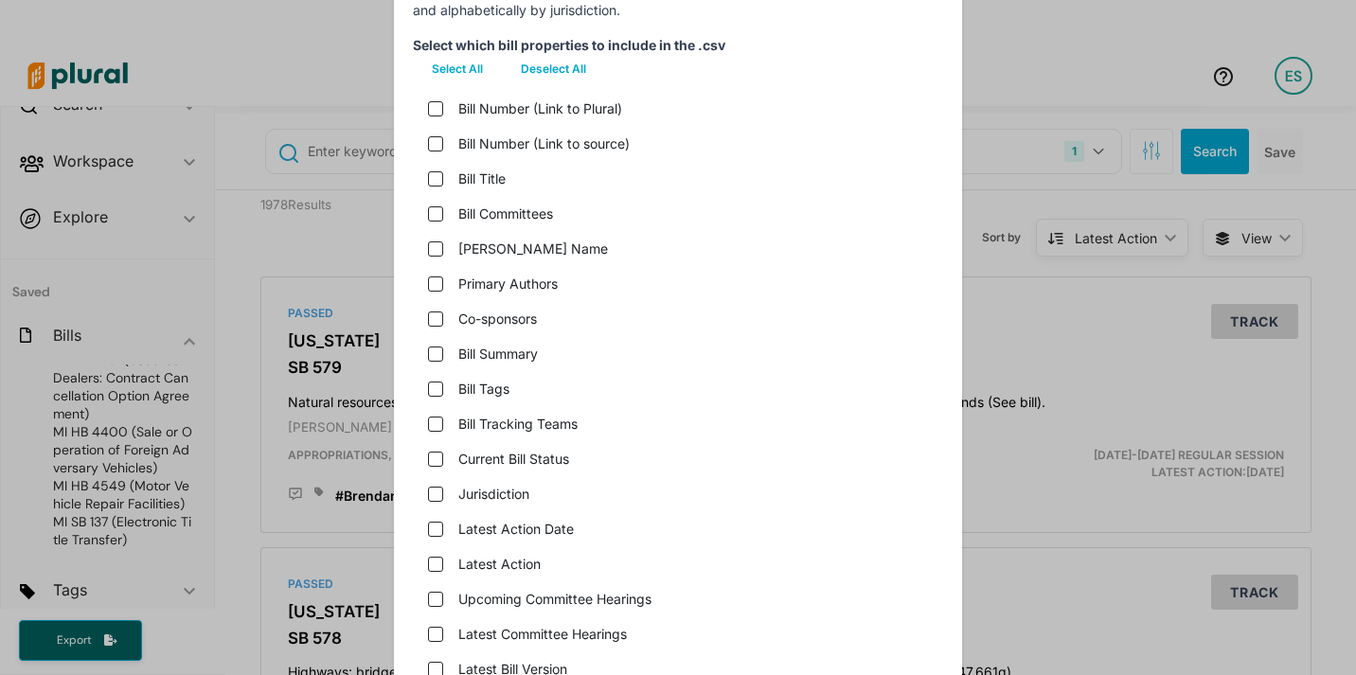
checkbox input "false"
checkbox teams "false"
checkbox status "false"
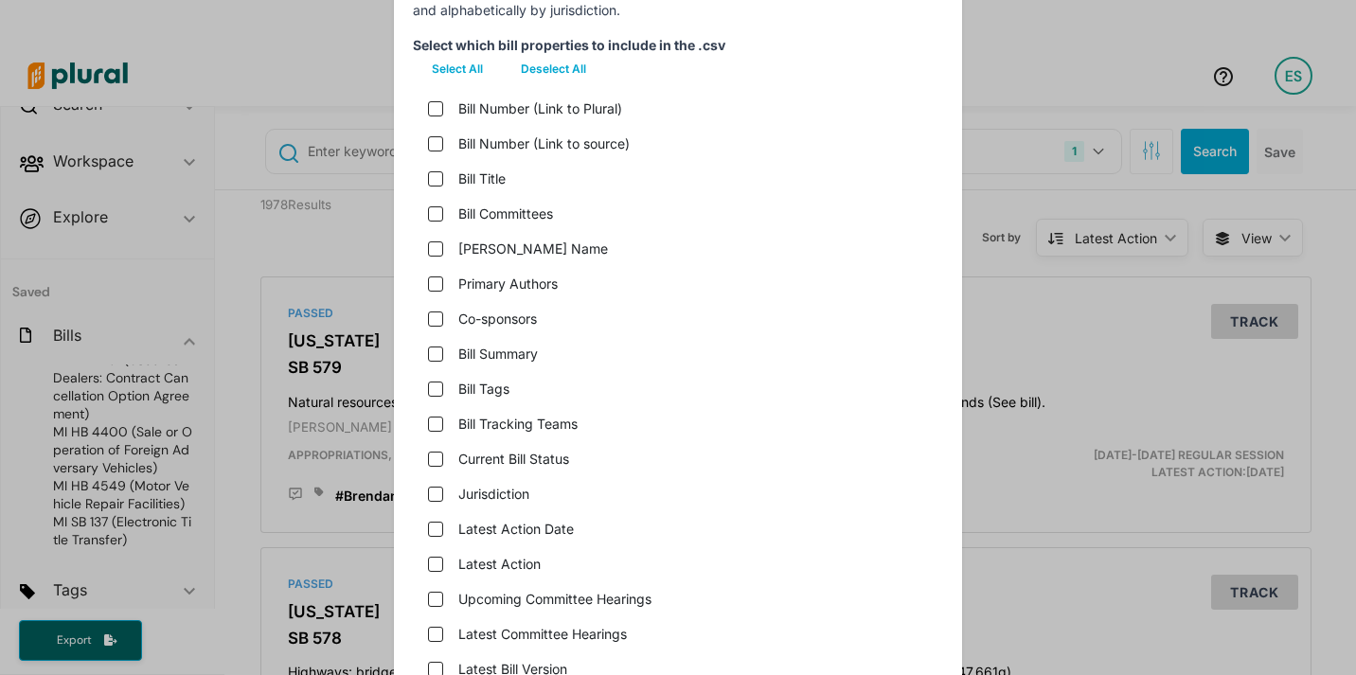
checkbox input "false"
checkbox date "false"
checkbox input "false"
checkbox hearings "false"
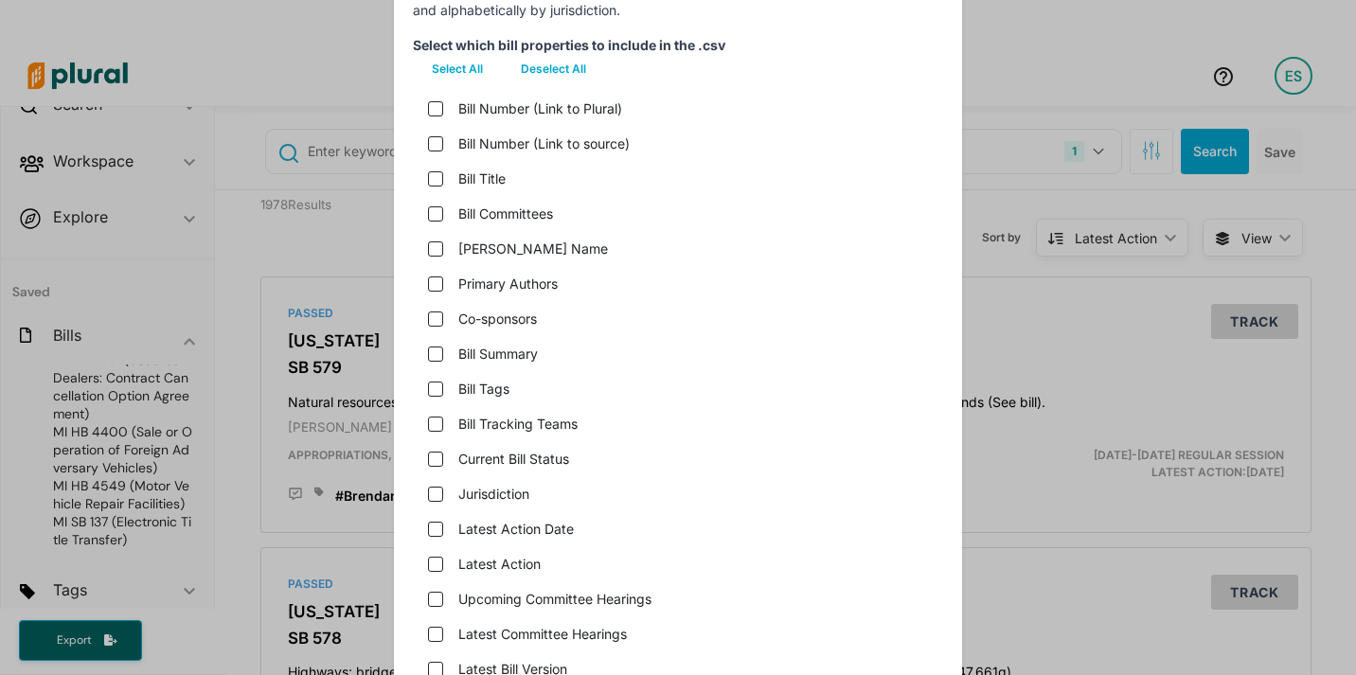
checkbox version "false"
checkbox input "false"
click at [434, 106] on plural\) "Bill Number (Link to Plural)" at bounding box center [435, 108] width 15 height 15
checkbox plural\) "true"
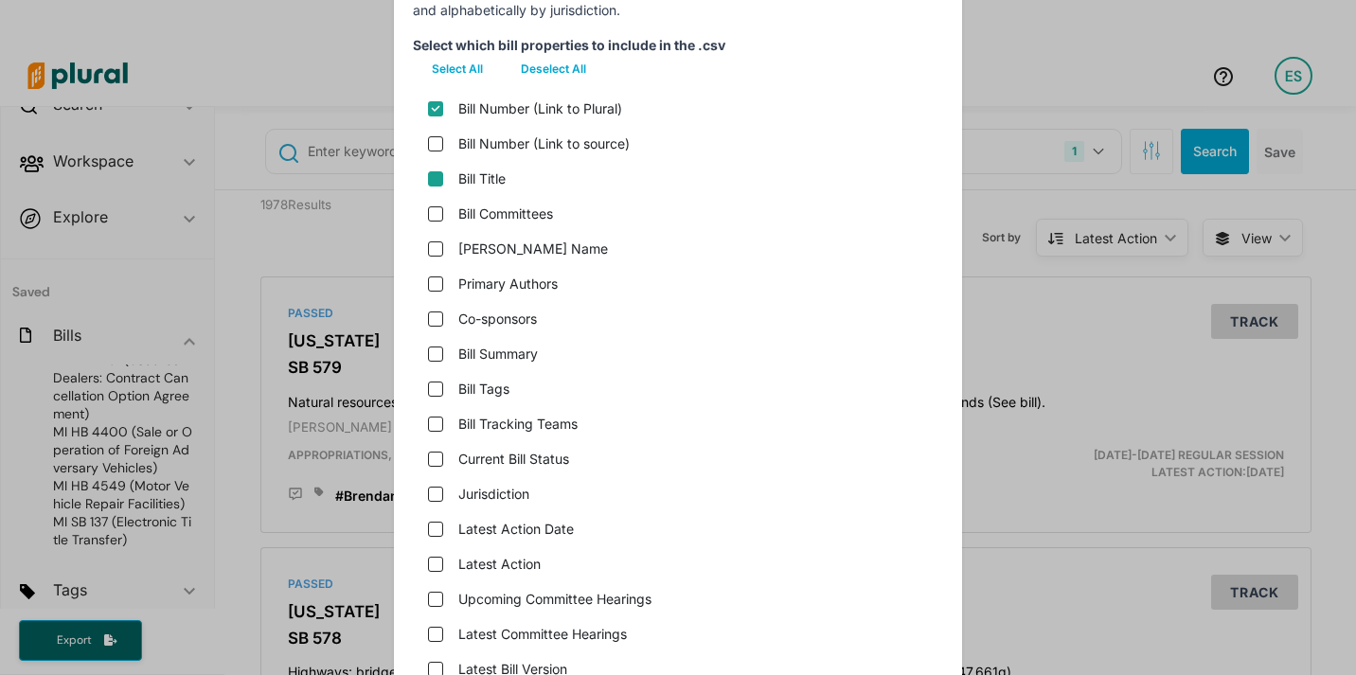
click at [432, 177] on input "Bill Title" at bounding box center [435, 178] width 15 height 15
checkbox input "true"
click at [440, 216] on input "Bill Committees" at bounding box center [435, 213] width 15 height 15
checkbox input "true"
click at [432, 279] on input "Primary Authors" at bounding box center [435, 284] width 15 height 15
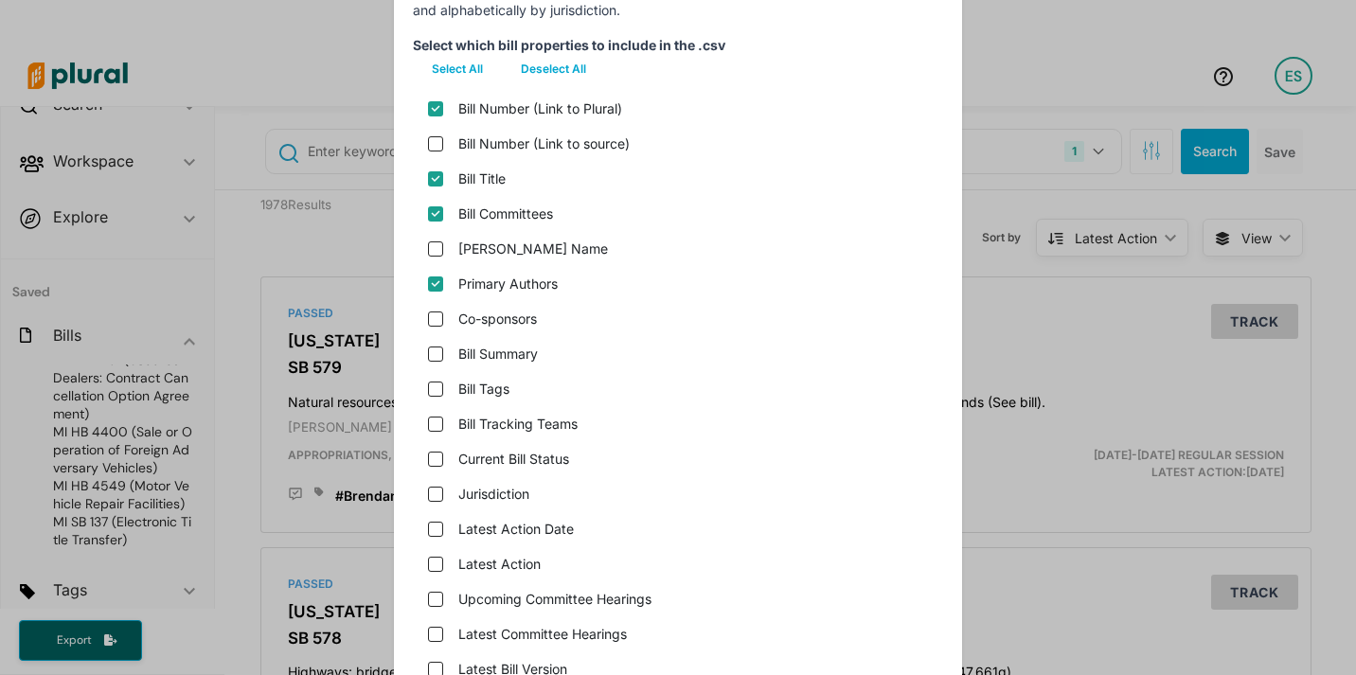
checkbox input "true"
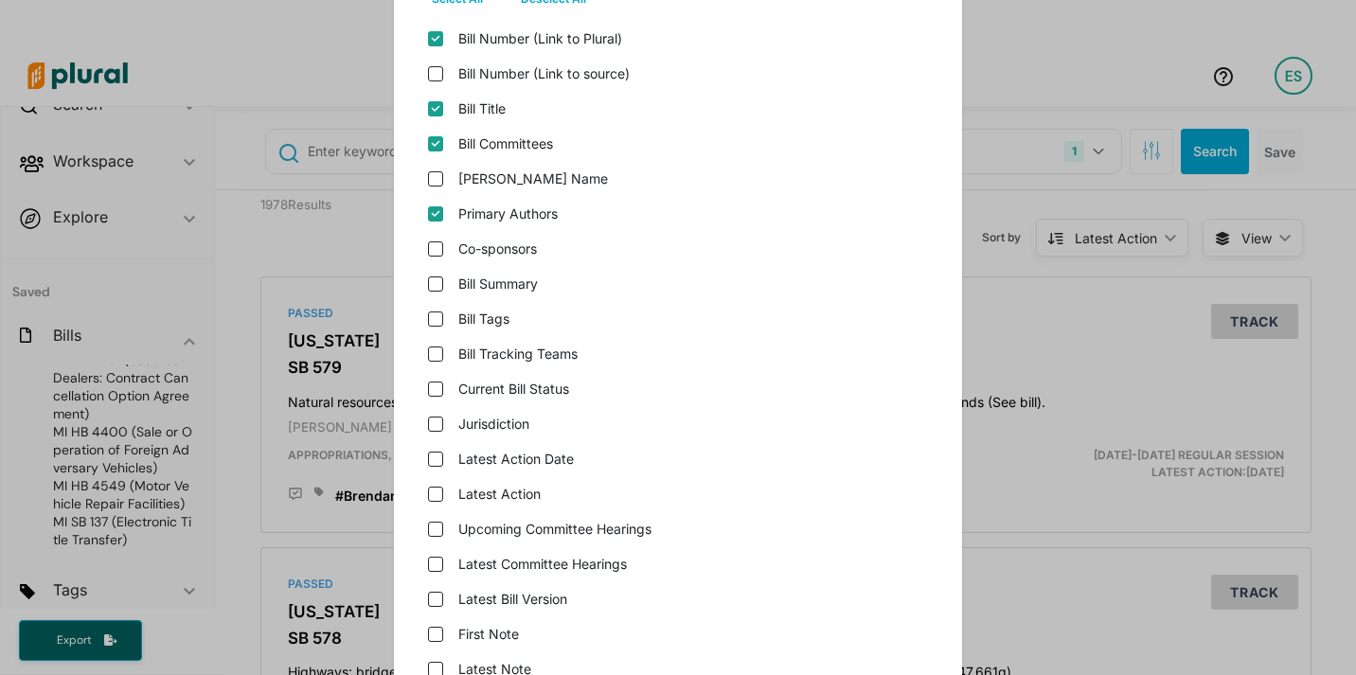
scroll to position [372, 0]
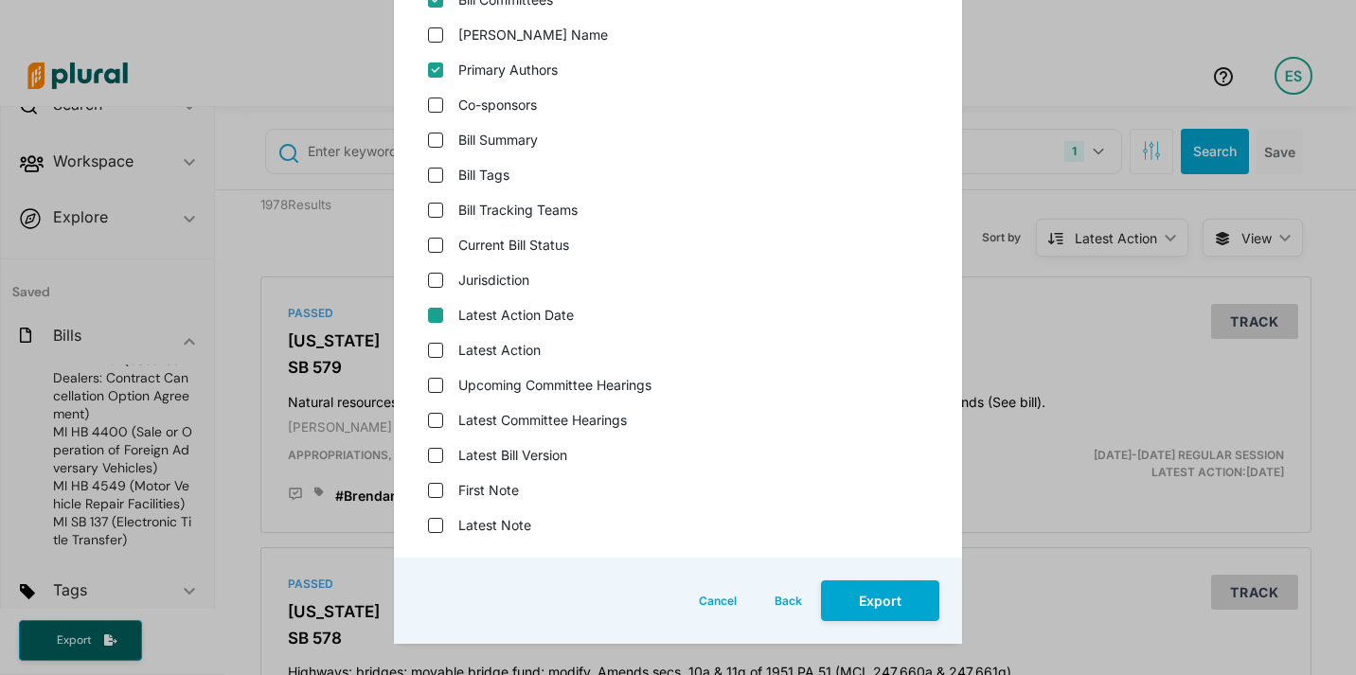
drag, startPoint x: 438, startPoint y: 312, endPoint x: 438, endPoint y: 341, distance: 29.4
click at [438, 312] on date "Latest Action Date" at bounding box center [435, 315] width 15 height 15
checkbox date "true"
click at [438, 353] on input "Latest Action" at bounding box center [435, 350] width 15 height 15
checkbox input "true"
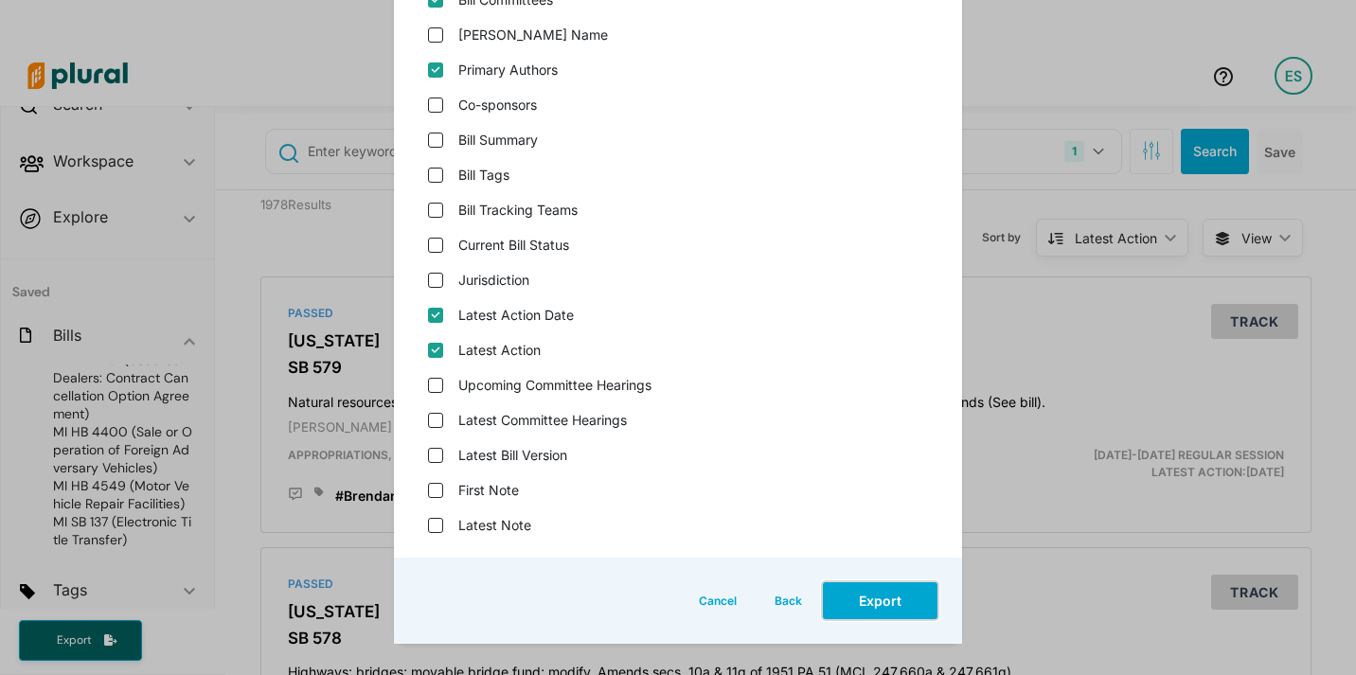
click at [894, 601] on button "Export" at bounding box center [880, 601] width 118 height 41
